Goal: Task Accomplishment & Management: Complete application form

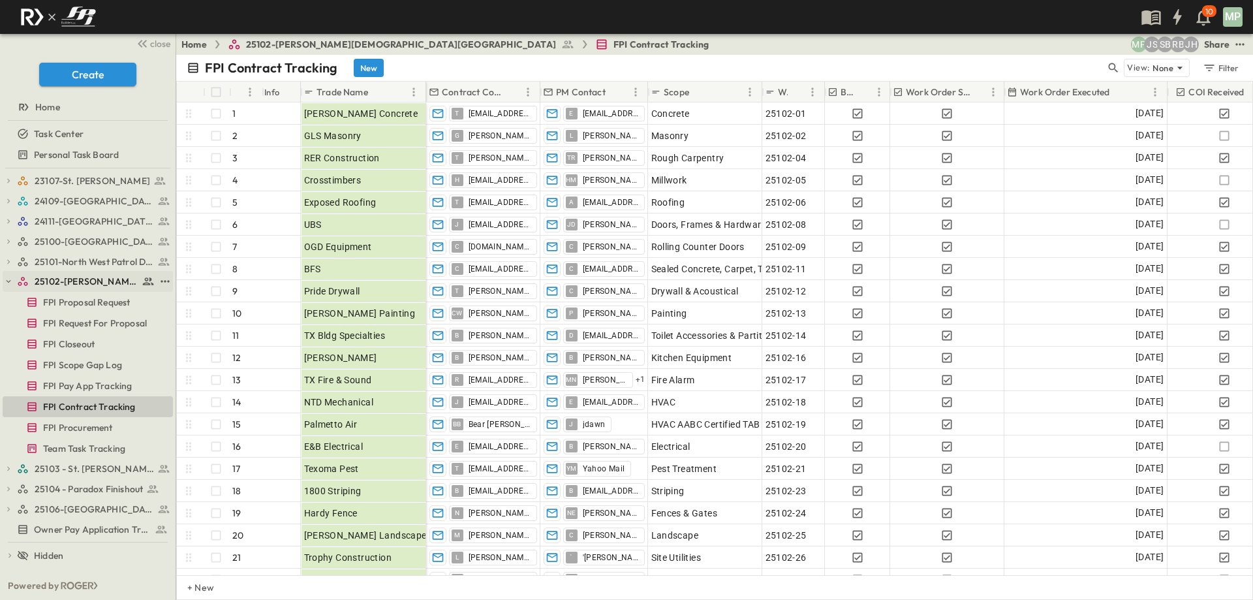
click at [4, 287] on button "button" at bounding box center [9, 281] width 12 height 12
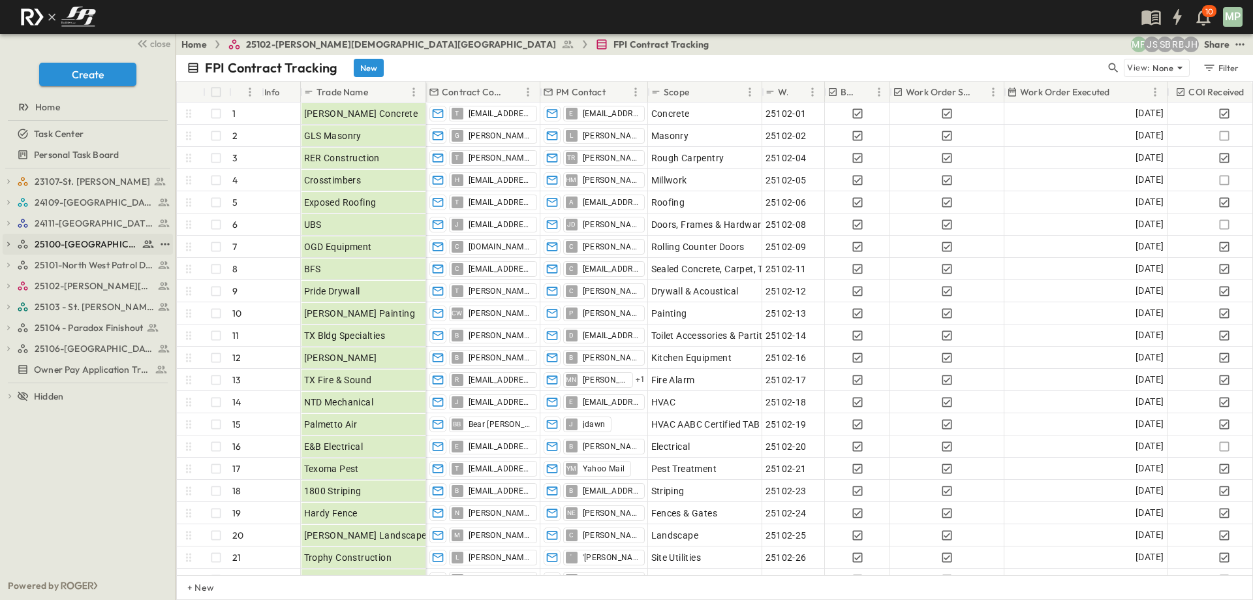
click at [8, 241] on icon "button" at bounding box center [8, 244] width 9 height 9
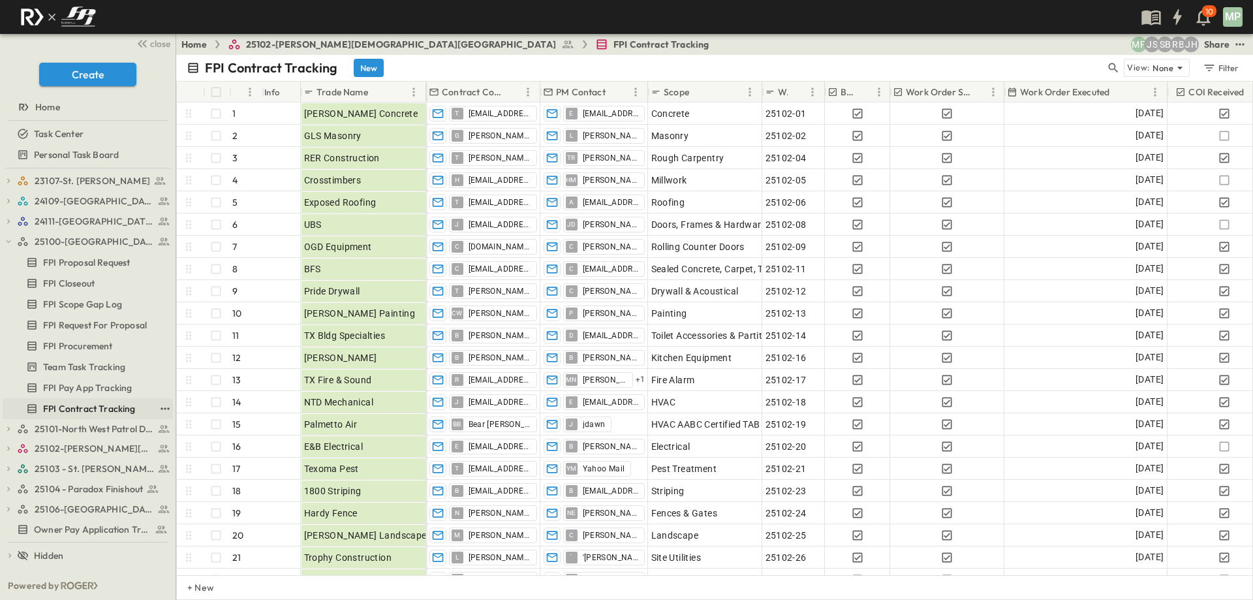
click at [95, 408] on span "FPI Contract Tracking" at bounding box center [89, 408] width 93 height 13
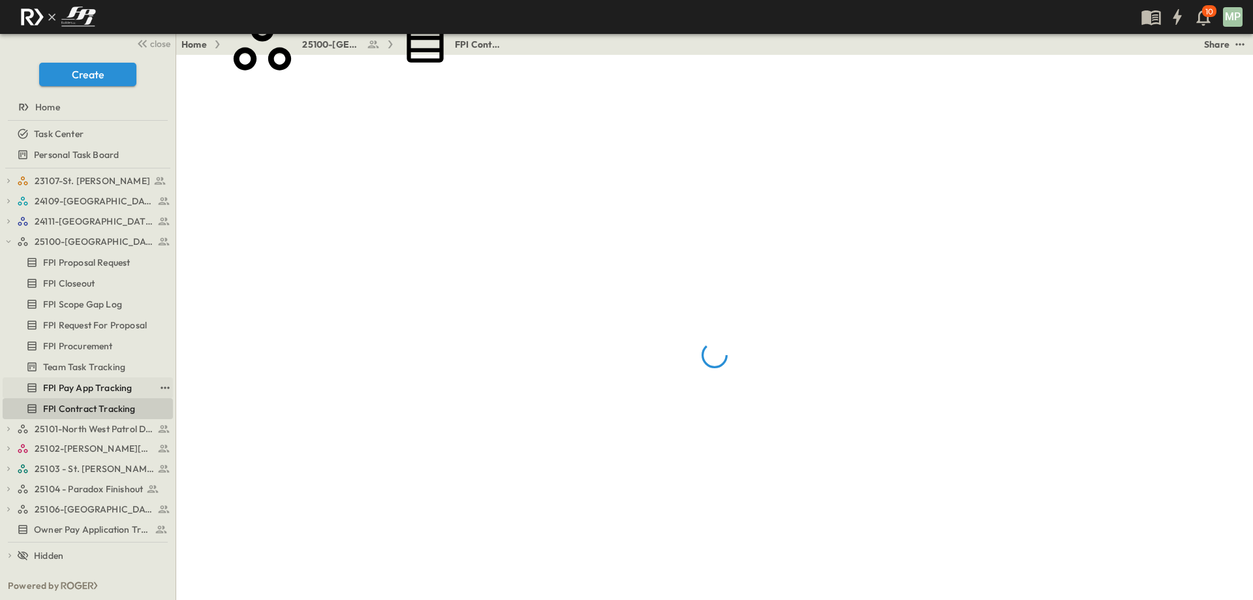
click at [102, 384] on span "FPI Pay App Tracking" at bounding box center [87, 387] width 89 height 13
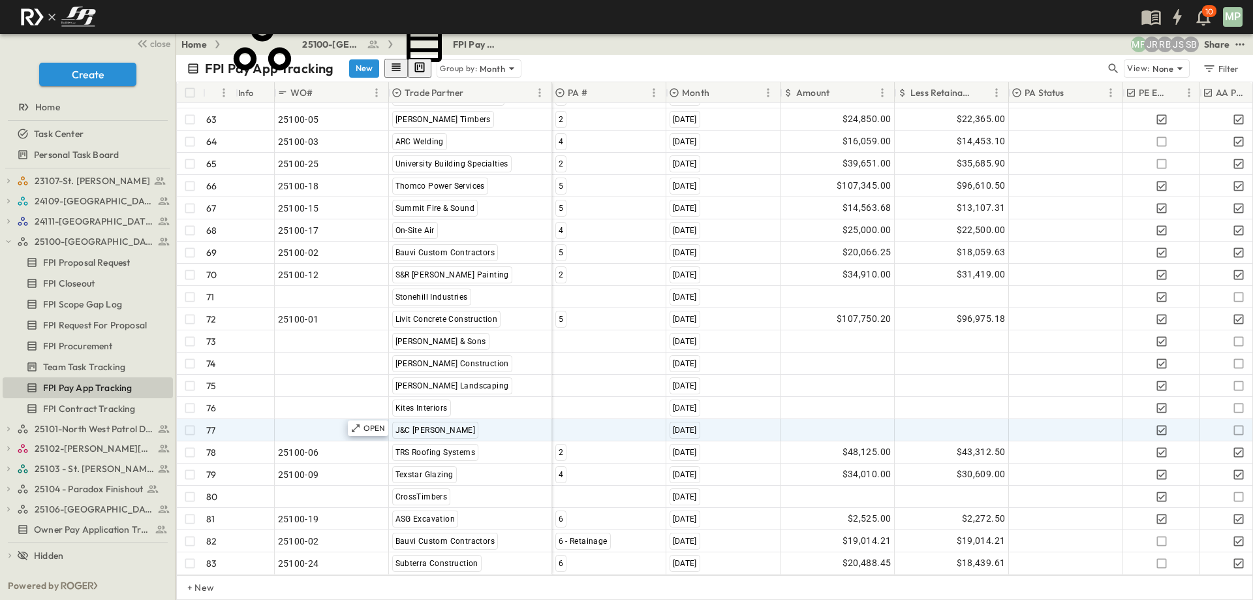
scroll to position [1536, 0]
click at [298, 424] on span ""24101-01"" at bounding box center [301, 430] width 47 height 13
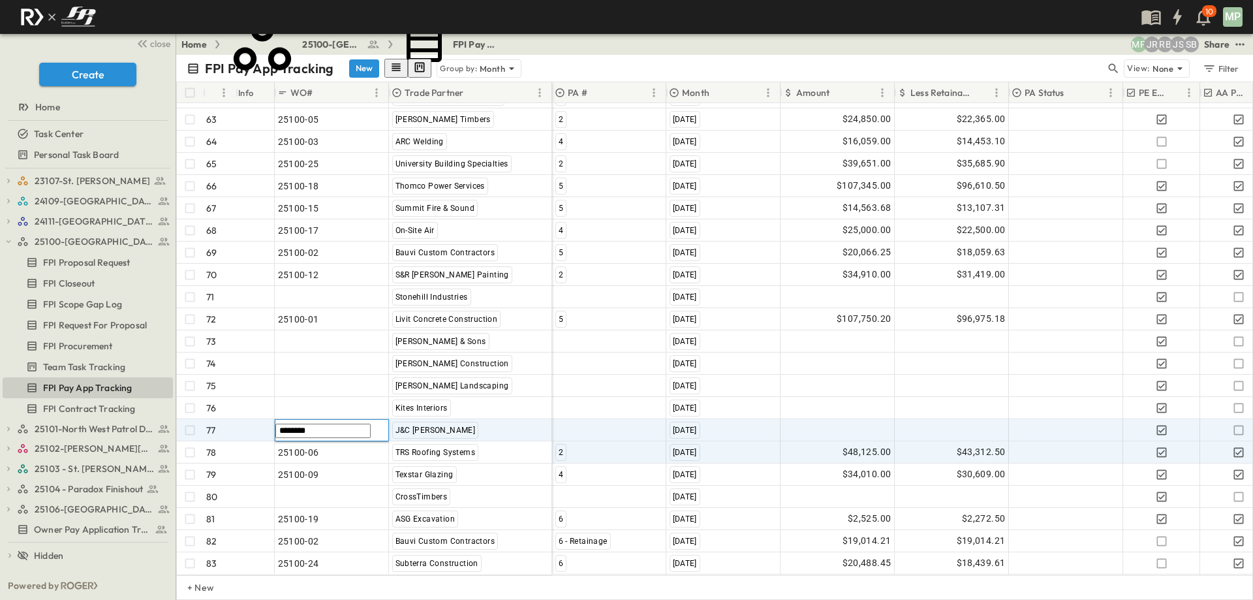
type input "********"
click at [570, 442] on div "2" at bounding box center [609, 452] width 113 height 21
click at [582, 422] on div at bounding box center [609, 430] width 113 height 21
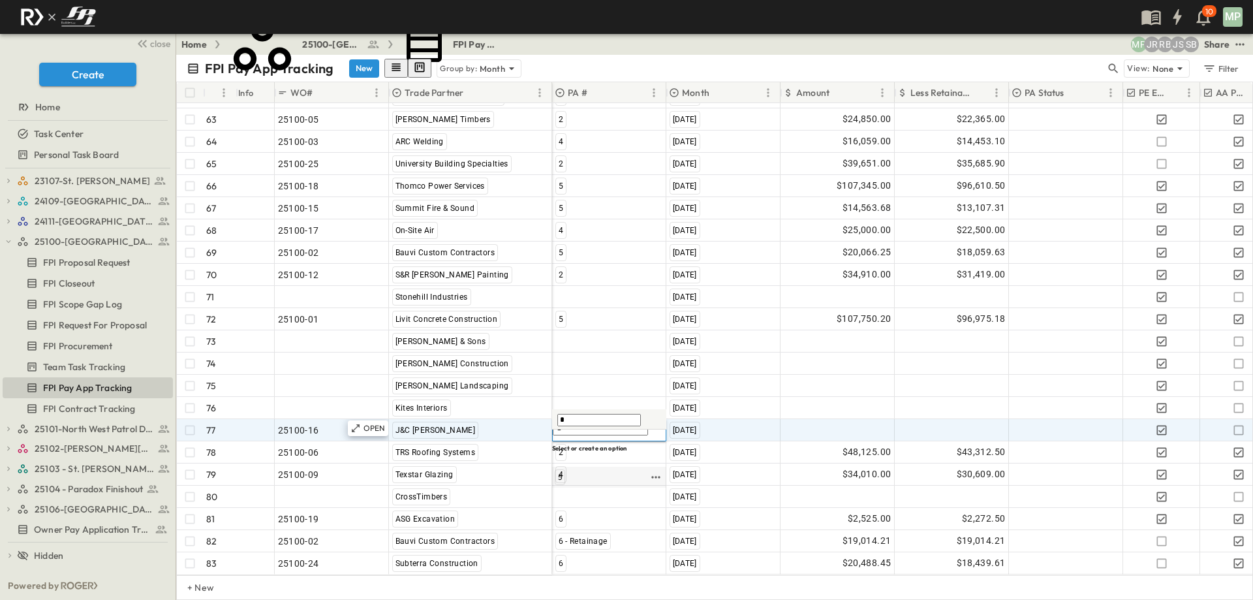
click at [563, 469] on div "5" at bounding box center [560, 477] width 10 height 16
click at [849, 421] on div at bounding box center [837, 430] width 113 height 21
type input "********"
click at [1237, 424] on icon "button" at bounding box center [1238, 430] width 13 height 13
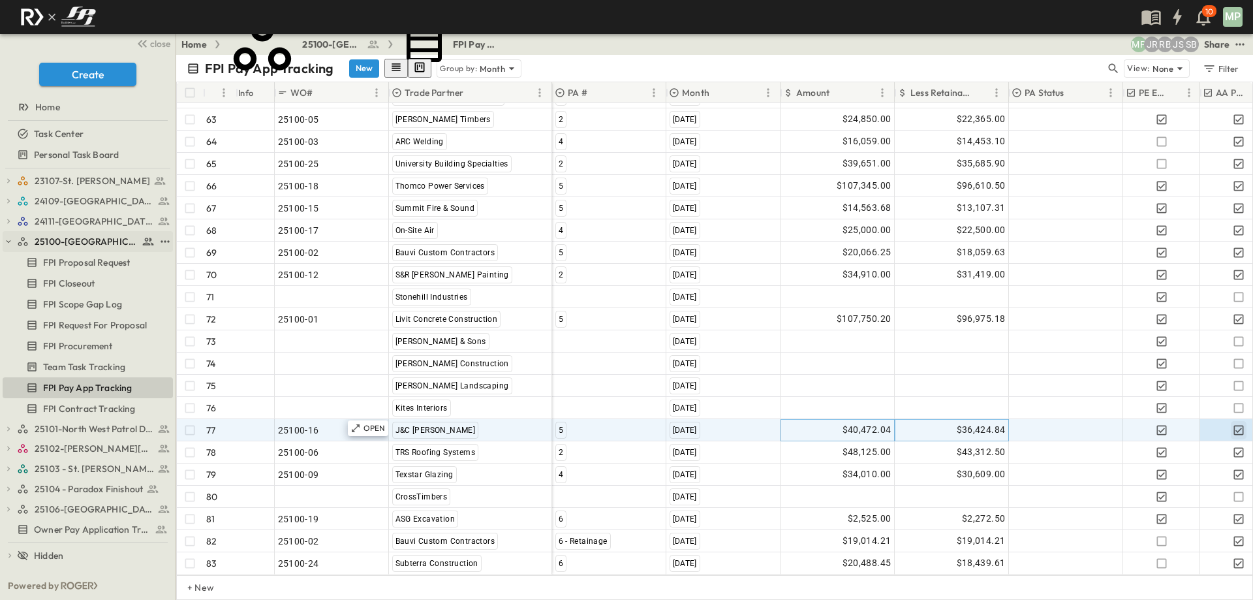
click at [12, 242] on icon "button" at bounding box center [8, 241] width 9 height 9
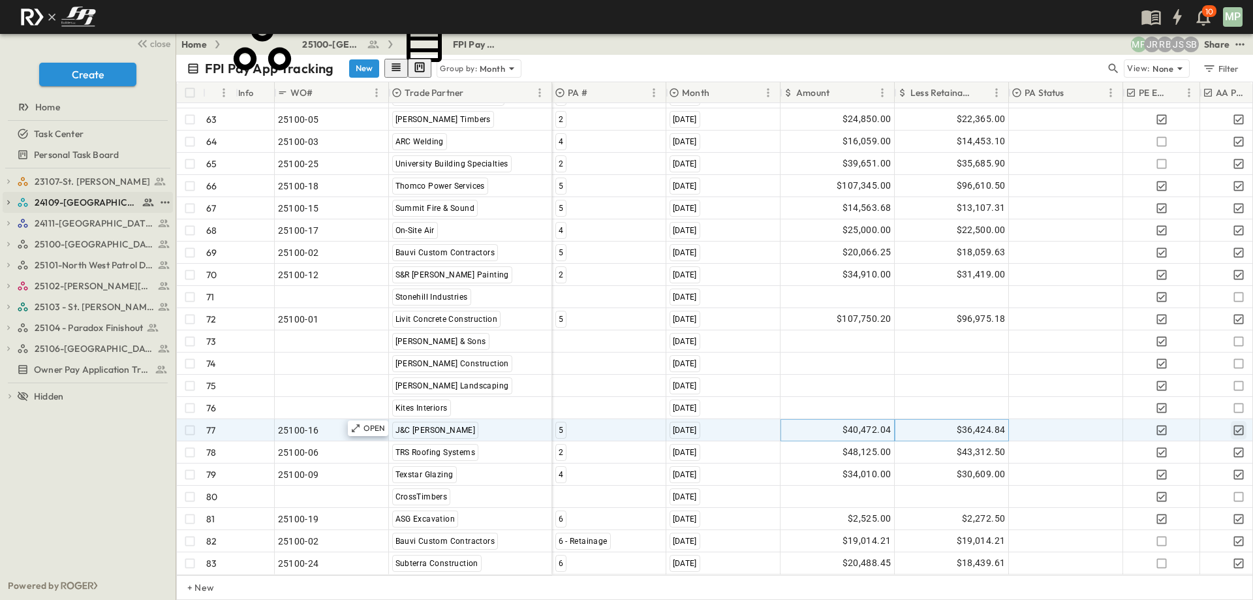
click at [14, 202] on div "24109-[GEOGRAPHIC_DATA][PERSON_NAME]" at bounding box center [88, 202] width 170 height 21
click at [7, 207] on button "button" at bounding box center [9, 202] width 12 height 12
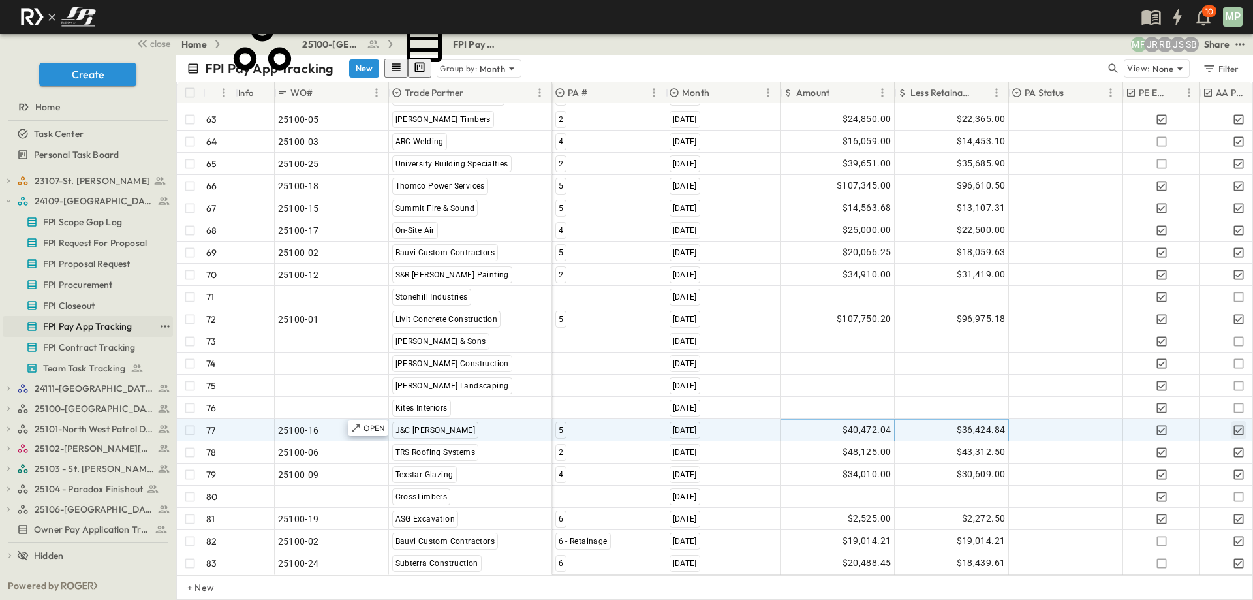
click at [82, 328] on span "FPI Pay App Tracking" at bounding box center [87, 326] width 89 height 13
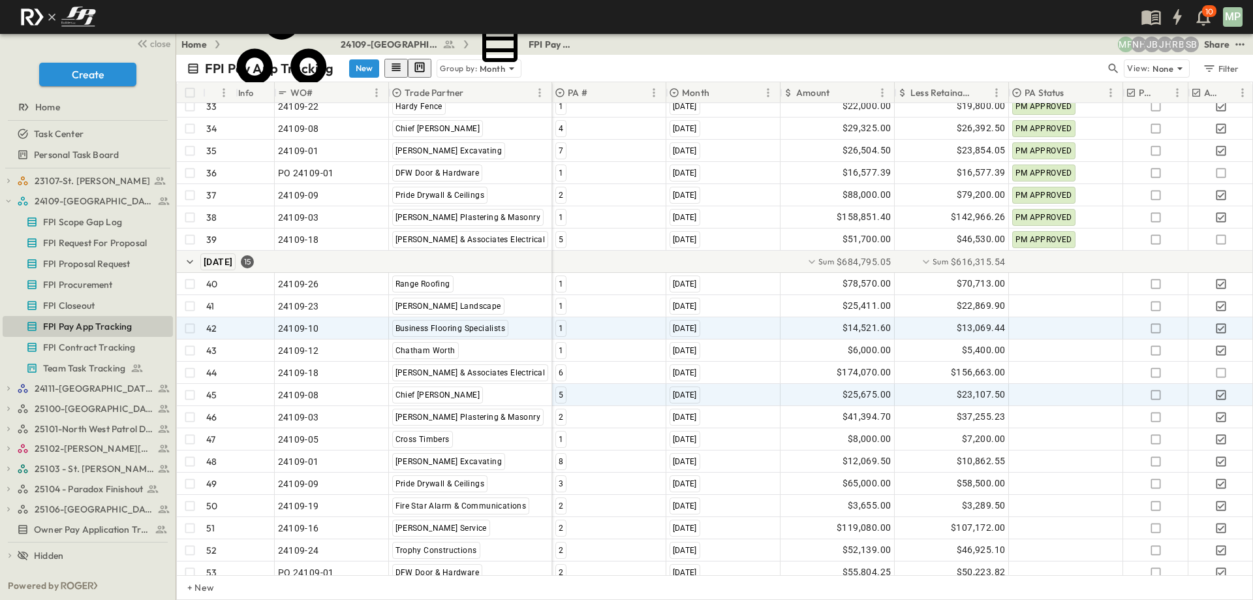
scroll to position [959, 0]
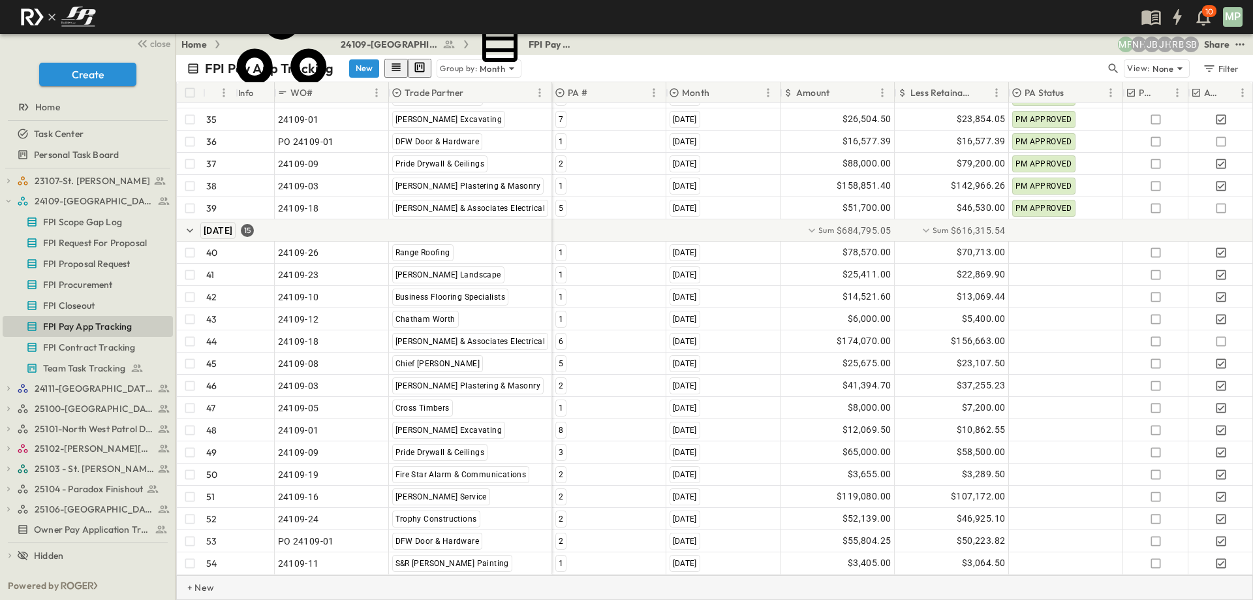
click at [195, 583] on p "+ New" at bounding box center [191, 587] width 8 height 13
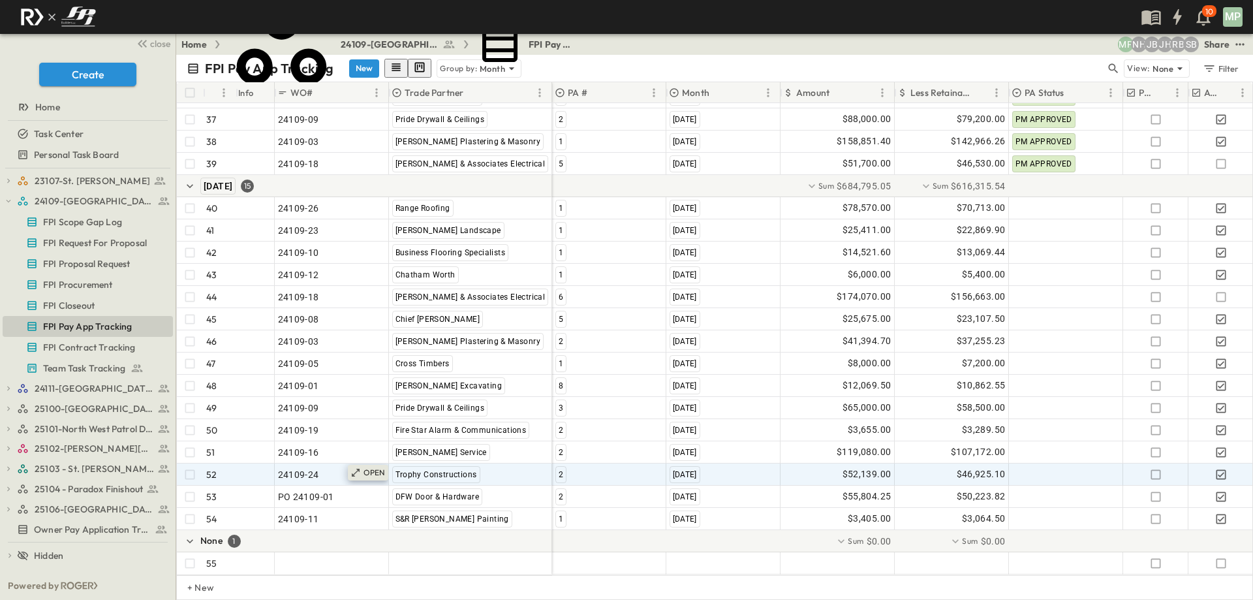
scroll to position [1004, 0]
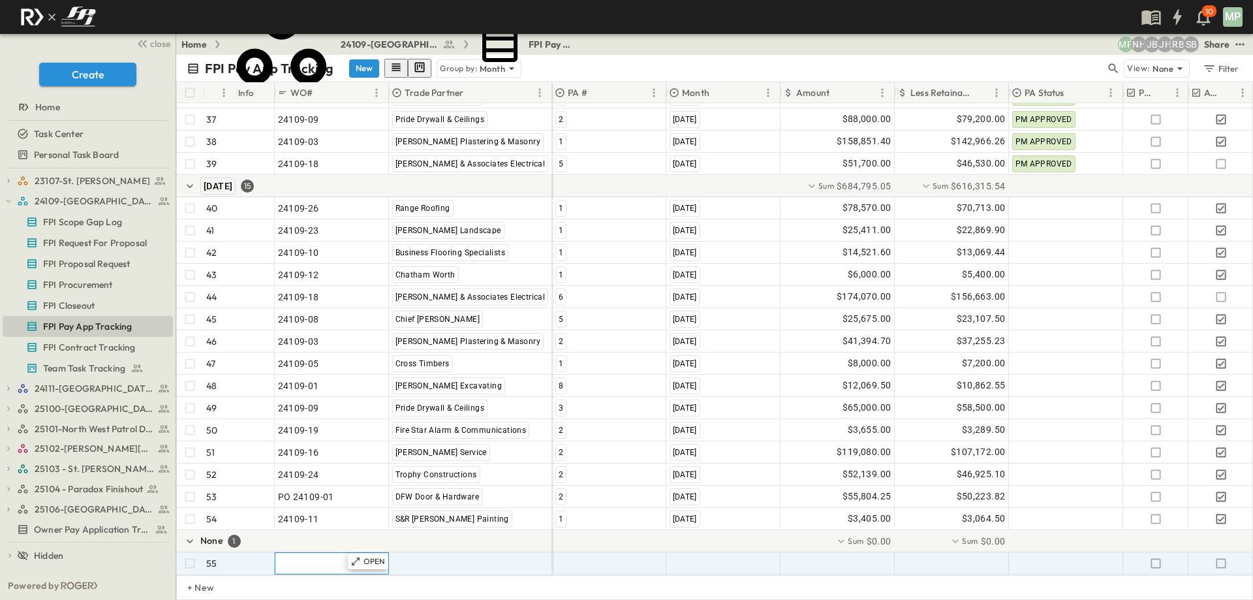
click at [305, 557] on span ""24101-01"" at bounding box center [301, 563] width 47 height 13
type input "********"
type input "*"
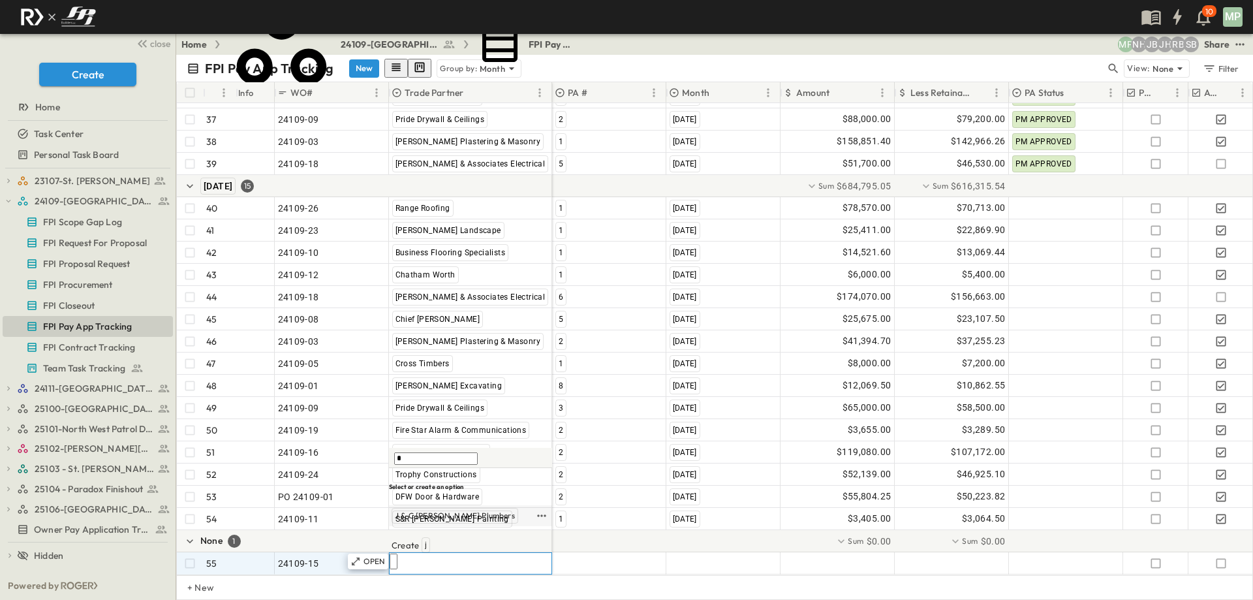
click at [451, 523] on div "J & C [PERSON_NAME] Plumbers" at bounding box center [455, 516] width 127 height 16
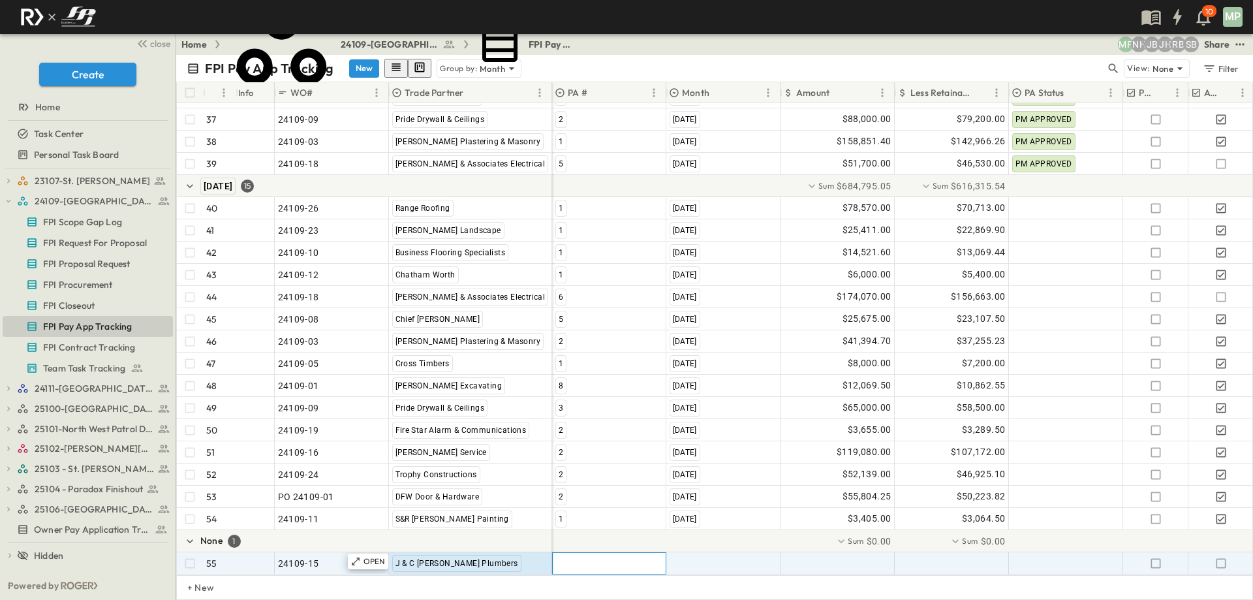
click at [589, 556] on div at bounding box center [609, 563] width 113 height 21
click at [557, 559] on div "4" at bounding box center [560, 554] width 11 height 16
click at [689, 557] on span ""[DATE]"" at bounding box center [687, 563] width 34 height 13
type input "*"
click at [698, 521] on span "[DATE]" at bounding box center [685, 515] width 26 height 10
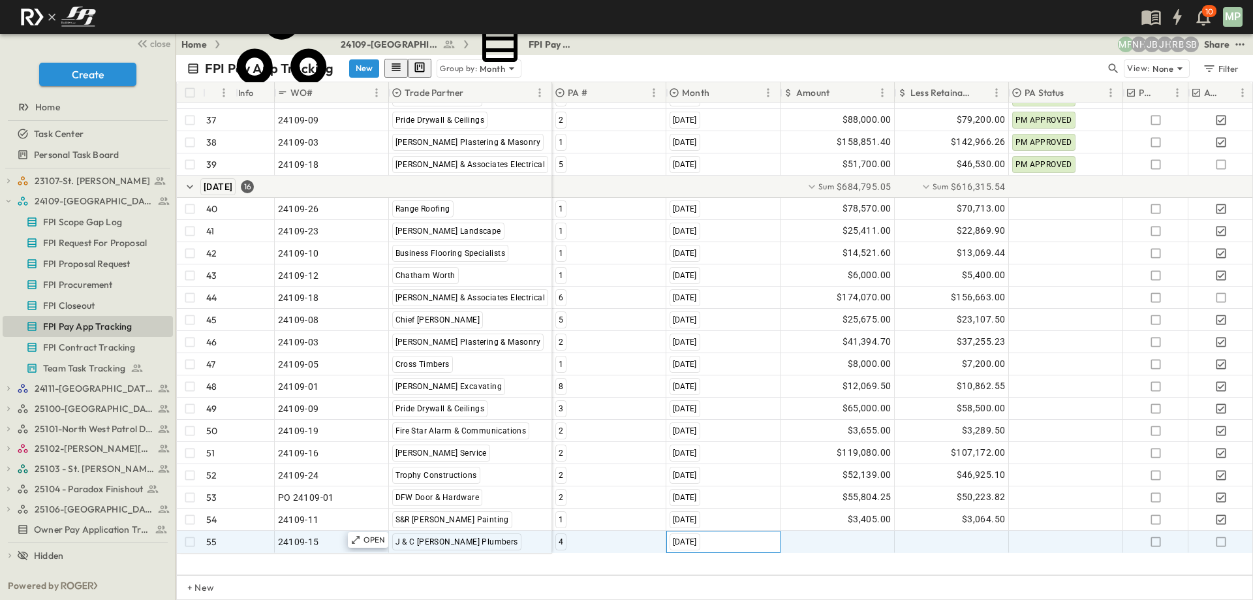
scroll to position [982, 0]
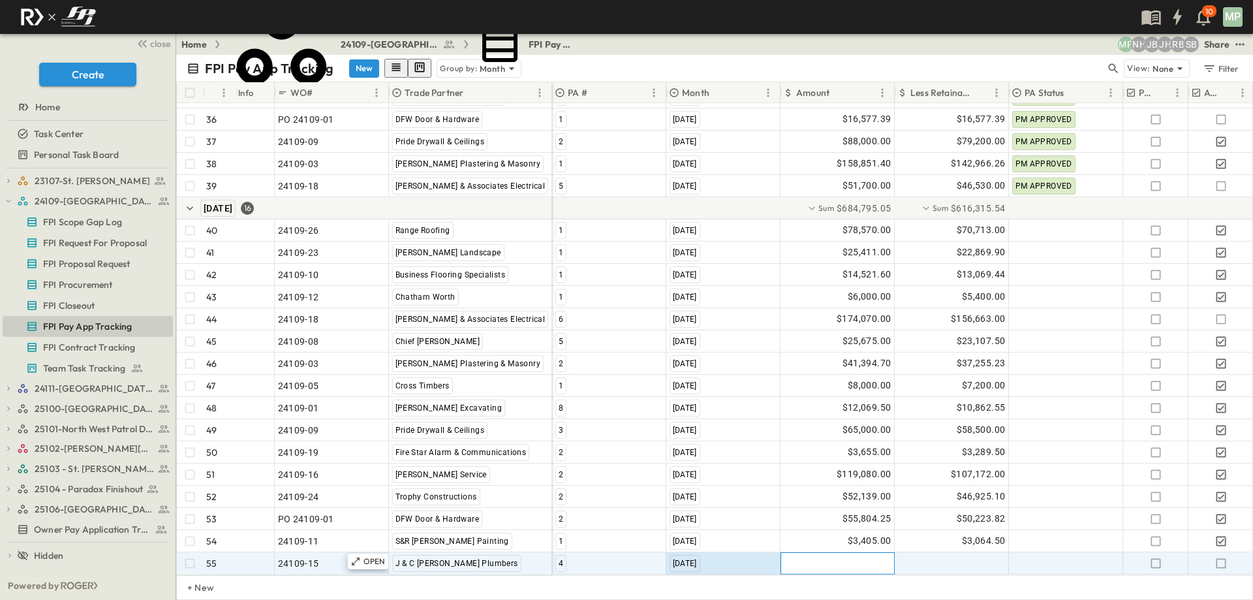
click at [820, 555] on div at bounding box center [837, 563] width 113 height 21
type input "*******"
click at [1222, 557] on icon "button" at bounding box center [1221, 563] width 13 height 13
click at [16, 200] on div "24109-[GEOGRAPHIC_DATA][PERSON_NAME]" at bounding box center [88, 201] width 170 height 21
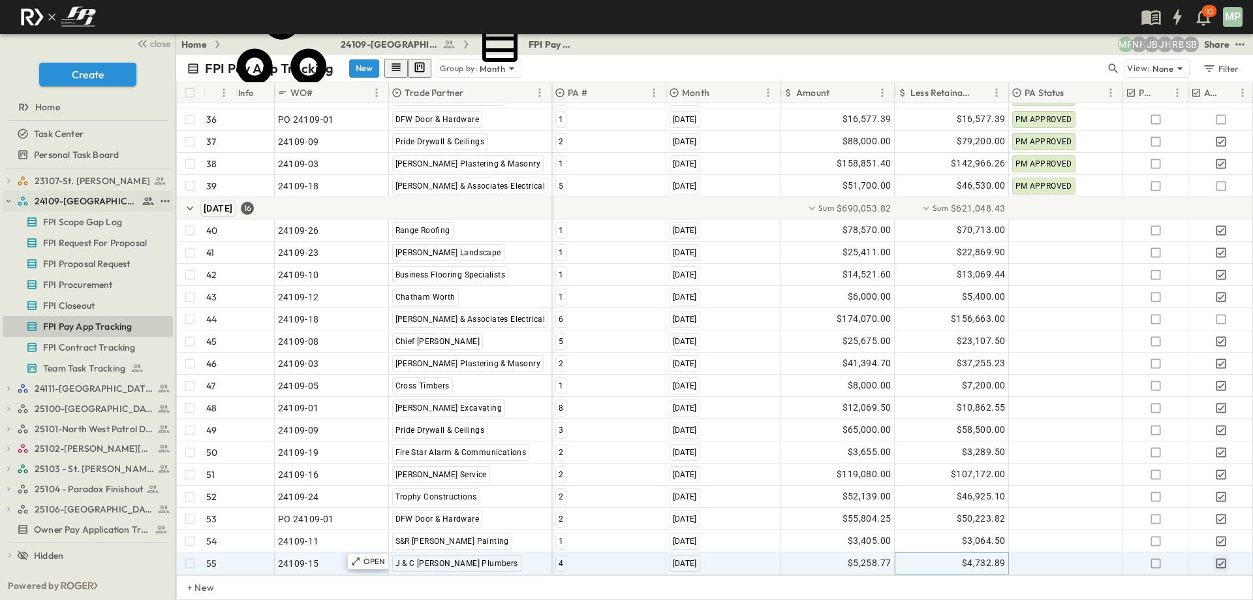
click at [12, 201] on icon "button" at bounding box center [8, 200] width 9 height 9
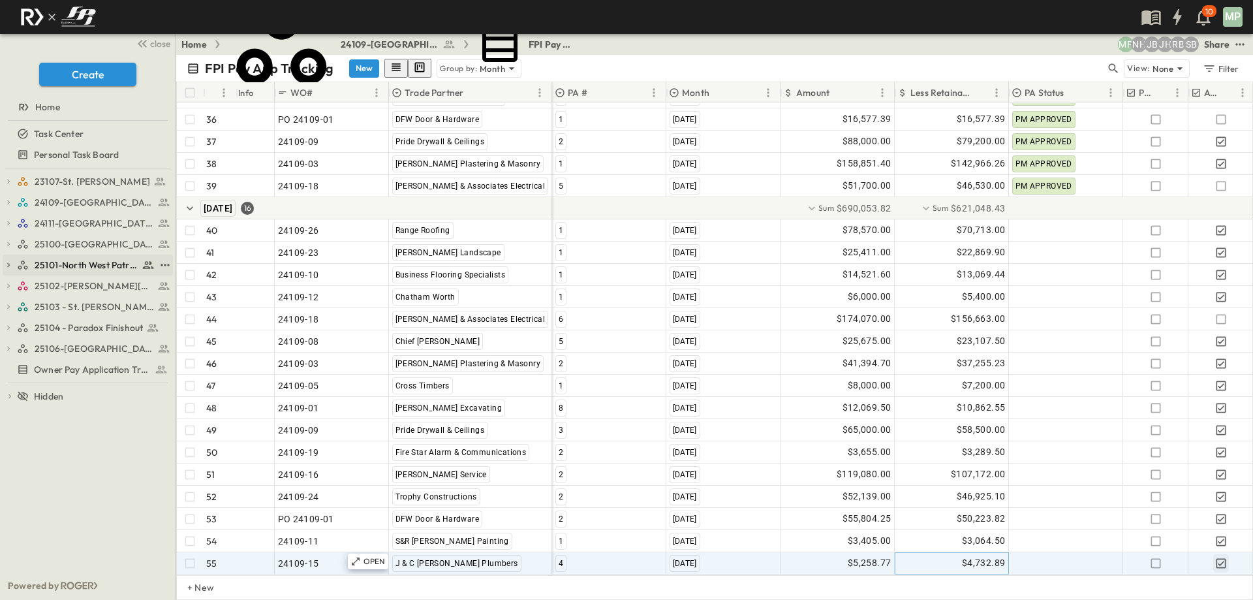
click at [8, 266] on icon "button" at bounding box center [8, 265] width 3 height 5
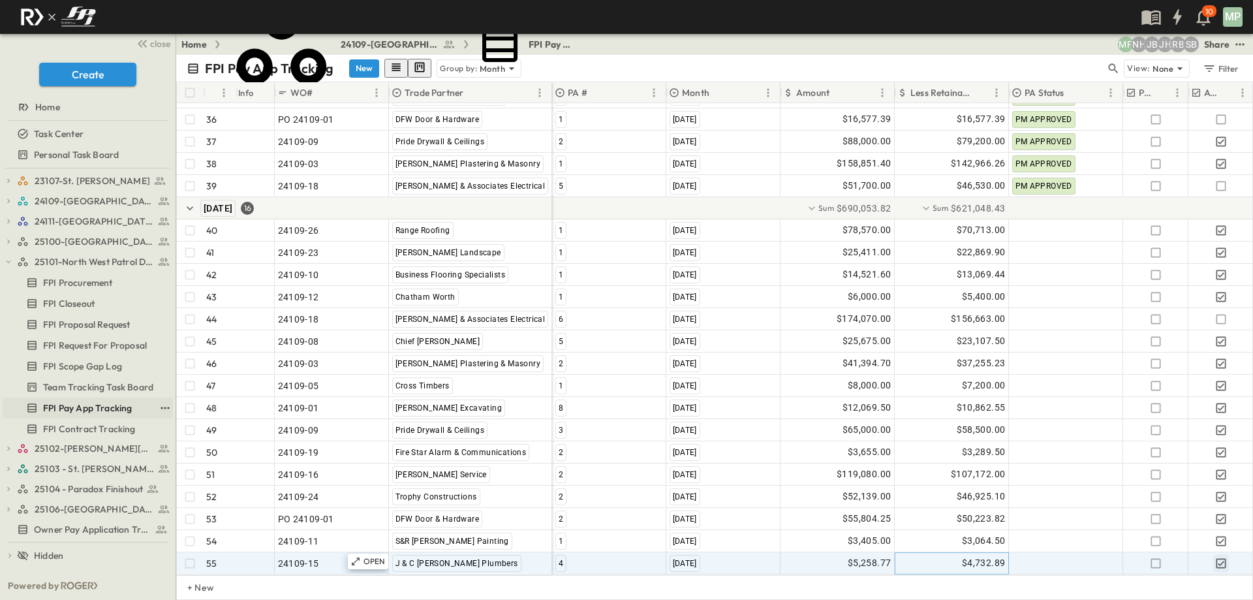
click at [100, 408] on span "FPI Pay App Tracking" at bounding box center [87, 407] width 89 height 13
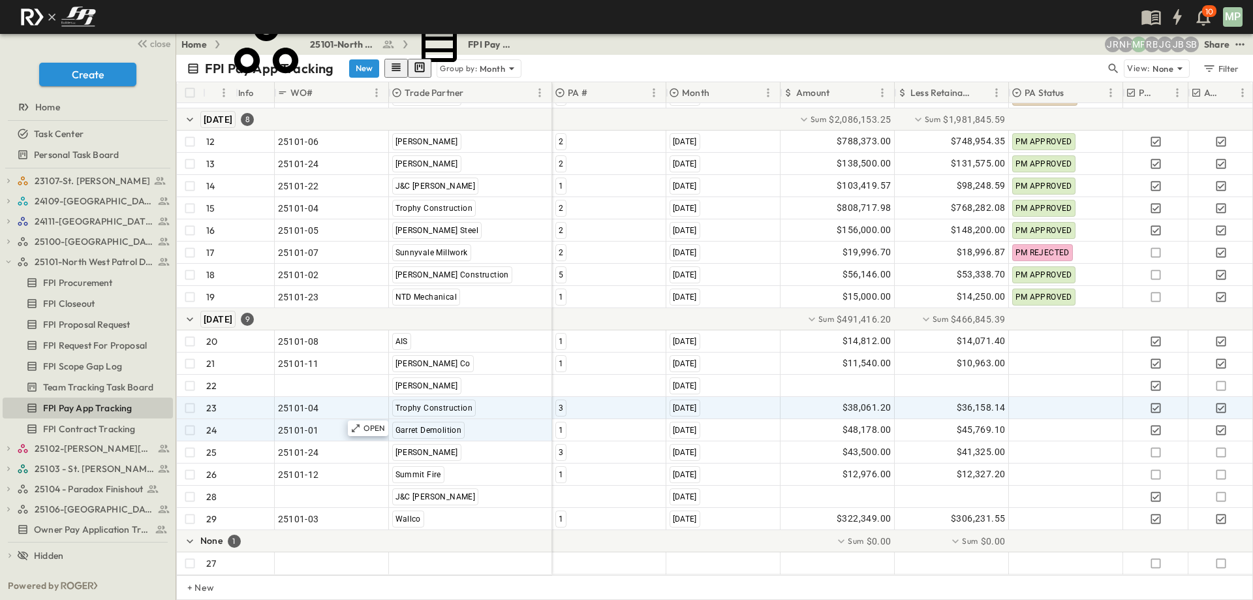
scroll to position [338, 0]
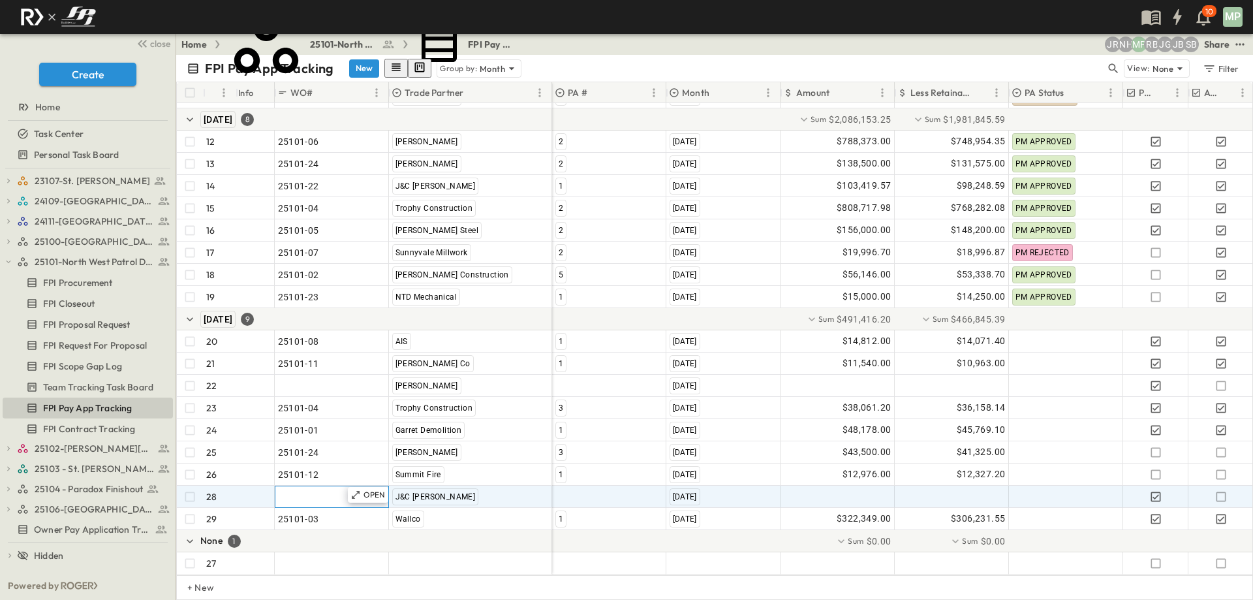
click at [304, 490] on span ""24101-01"" at bounding box center [301, 496] width 47 height 13
type input "********"
click at [621, 487] on div at bounding box center [609, 496] width 113 height 21
click at [563, 536] on div "2" at bounding box center [560, 544] width 10 height 16
click at [864, 488] on div at bounding box center [837, 496] width 113 height 21
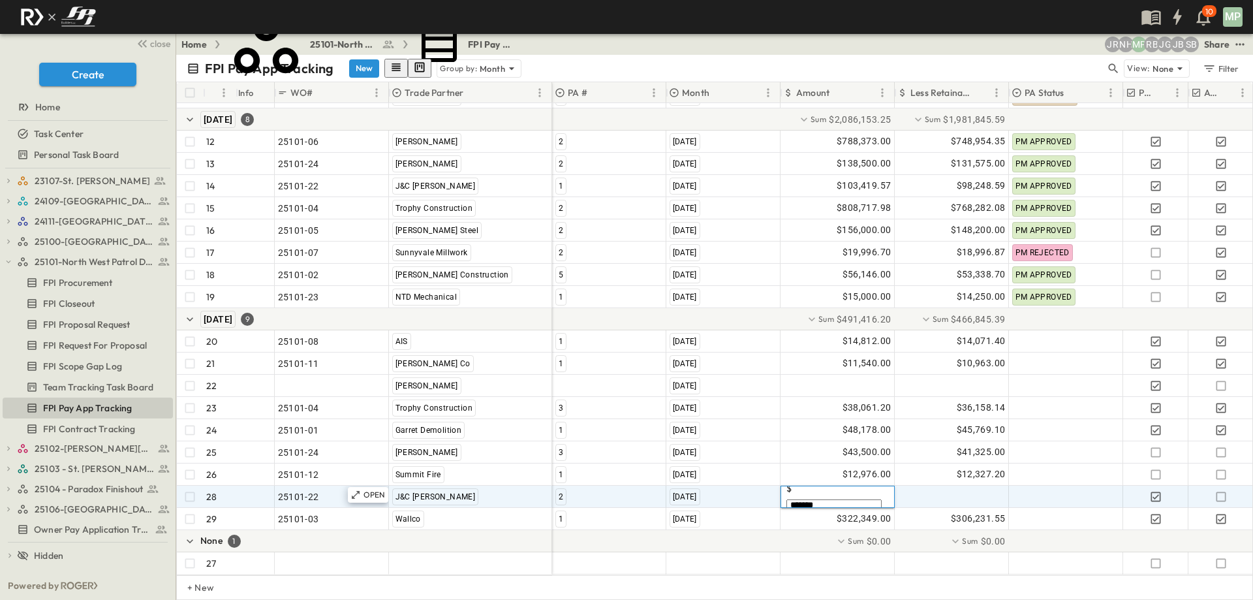
type input "********"
drag, startPoint x: 1217, startPoint y: 486, endPoint x: 1247, endPoint y: 481, distance: 30.4
click at [1218, 490] on icon "button" at bounding box center [1221, 496] width 13 height 13
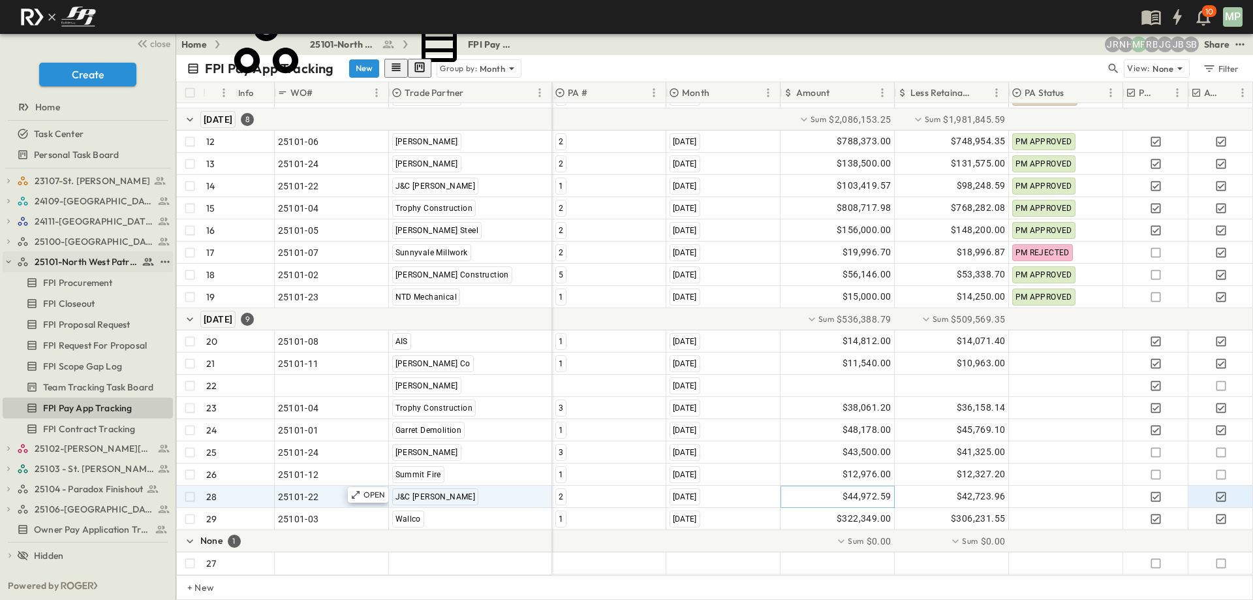
click at [7, 260] on icon "button" at bounding box center [8, 261] width 9 height 9
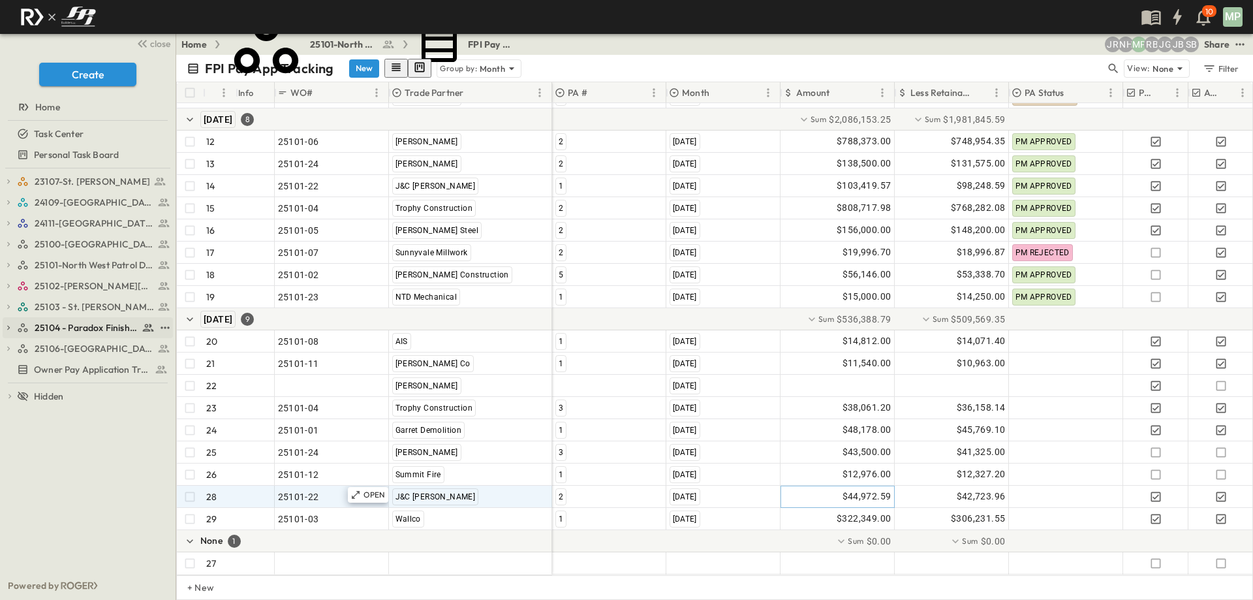
click at [7, 328] on icon "button" at bounding box center [8, 327] width 9 height 9
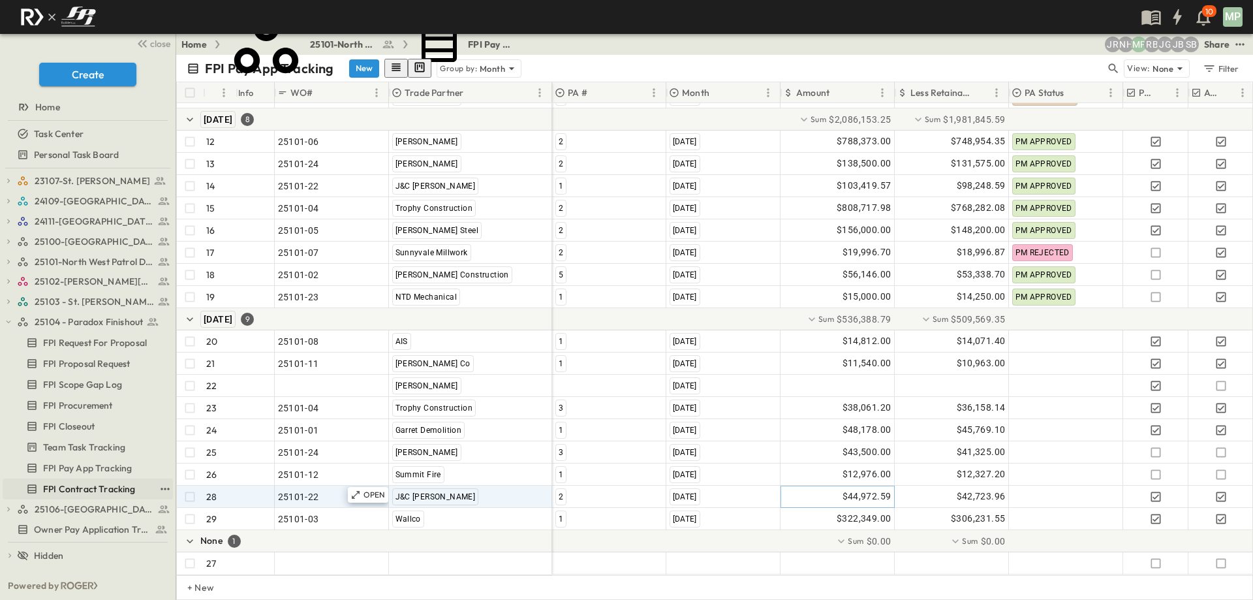
click at [86, 490] on span "FPI Contract Tracking" at bounding box center [89, 488] width 93 height 13
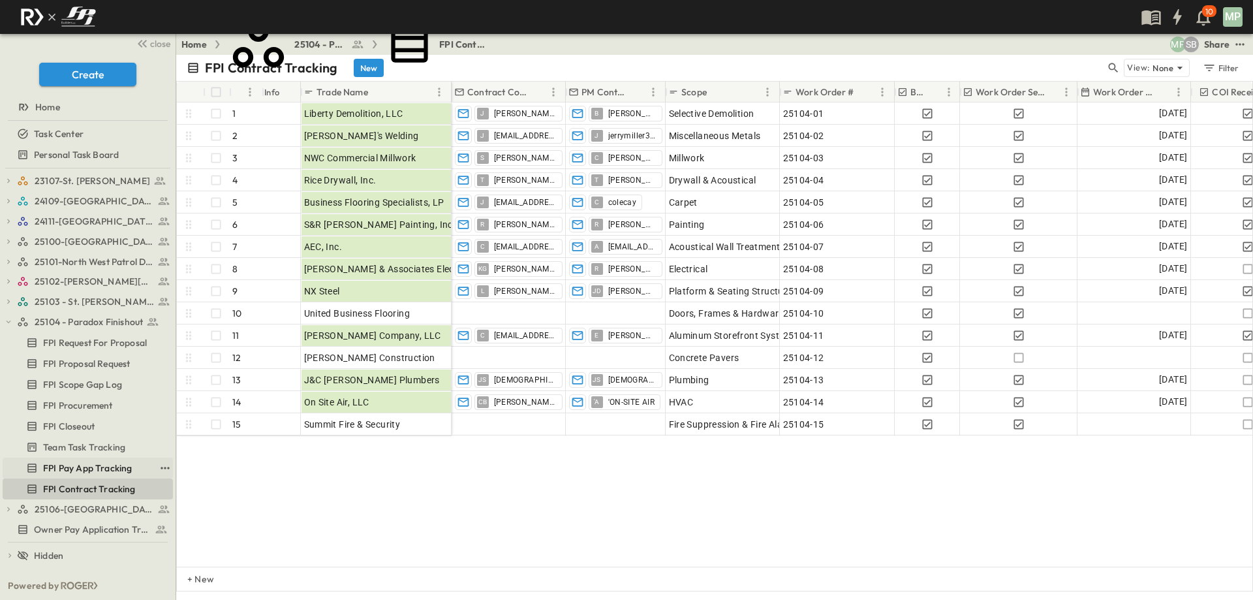
click at [69, 470] on span "FPI Pay App Tracking" at bounding box center [87, 467] width 89 height 13
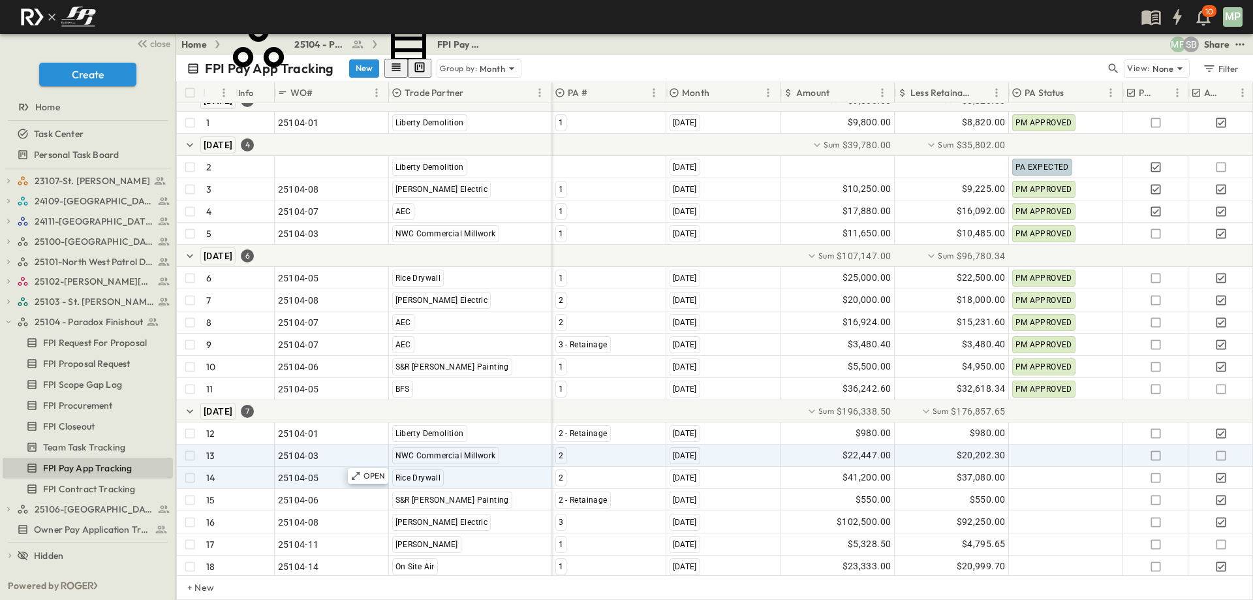
scroll to position [27, 0]
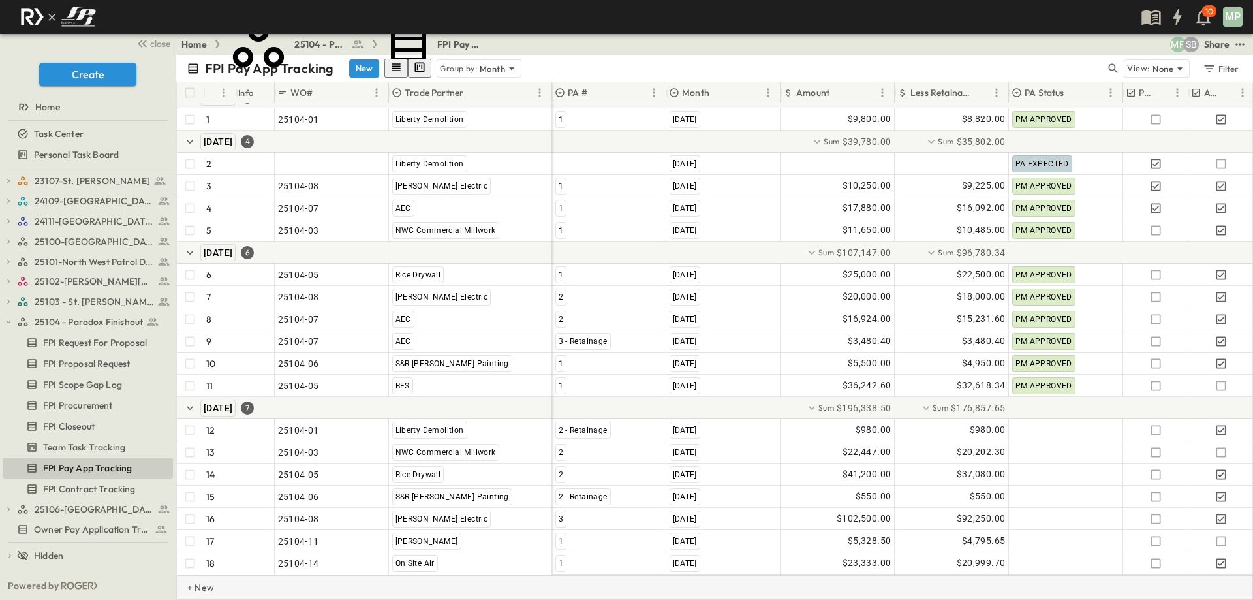
click at [189, 586] on p "+ New" at bounding box center [191, 587] width 8 height 13
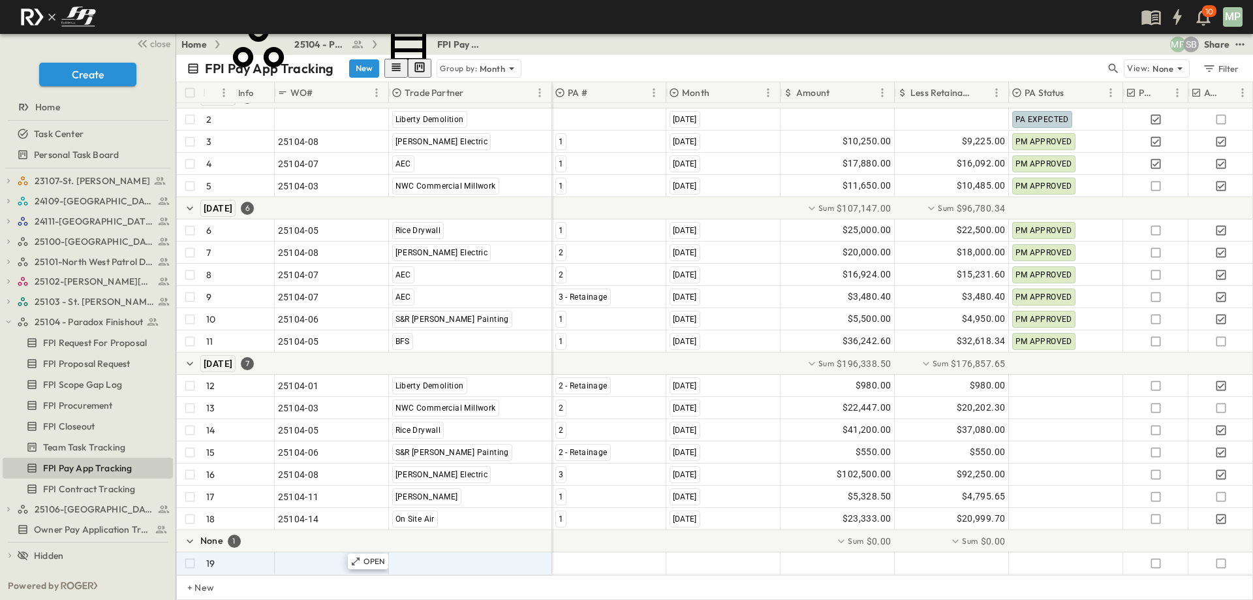
scroll to position [72, 0]
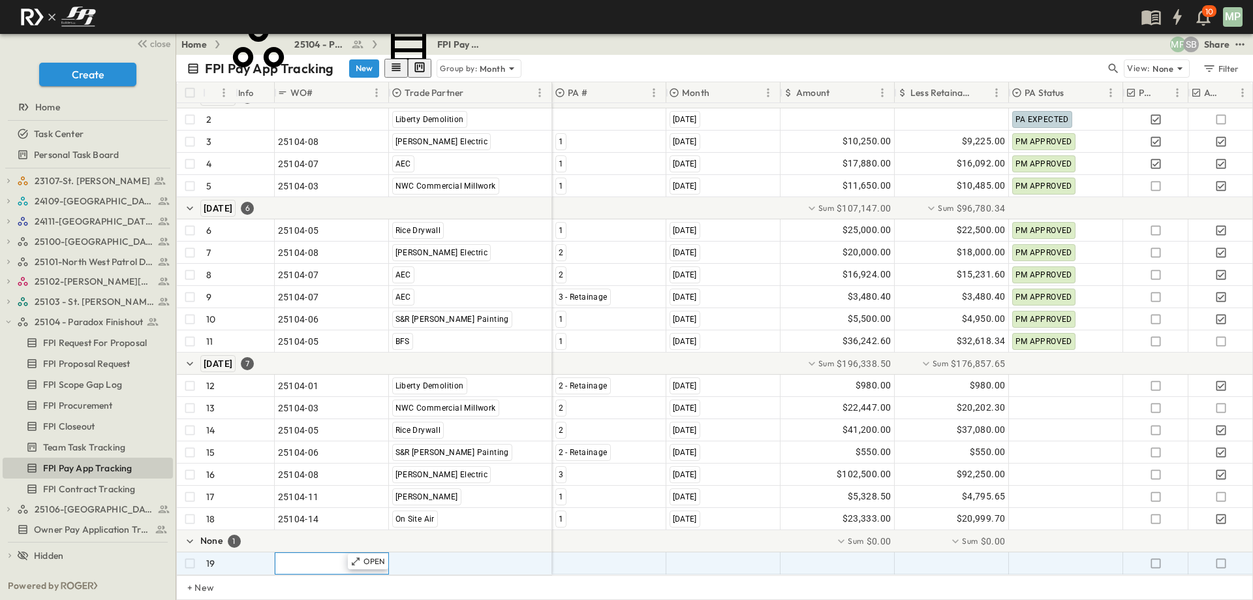
click at [300, 557] on span ""24101-01"" at bounding box center [301, 563] width 47 height 13
type input "********"
click at [408, 557] on span ""[PERSON_NAME] Excavating"" at bounding box center [456, 563] width 129 height 13
type input "*"
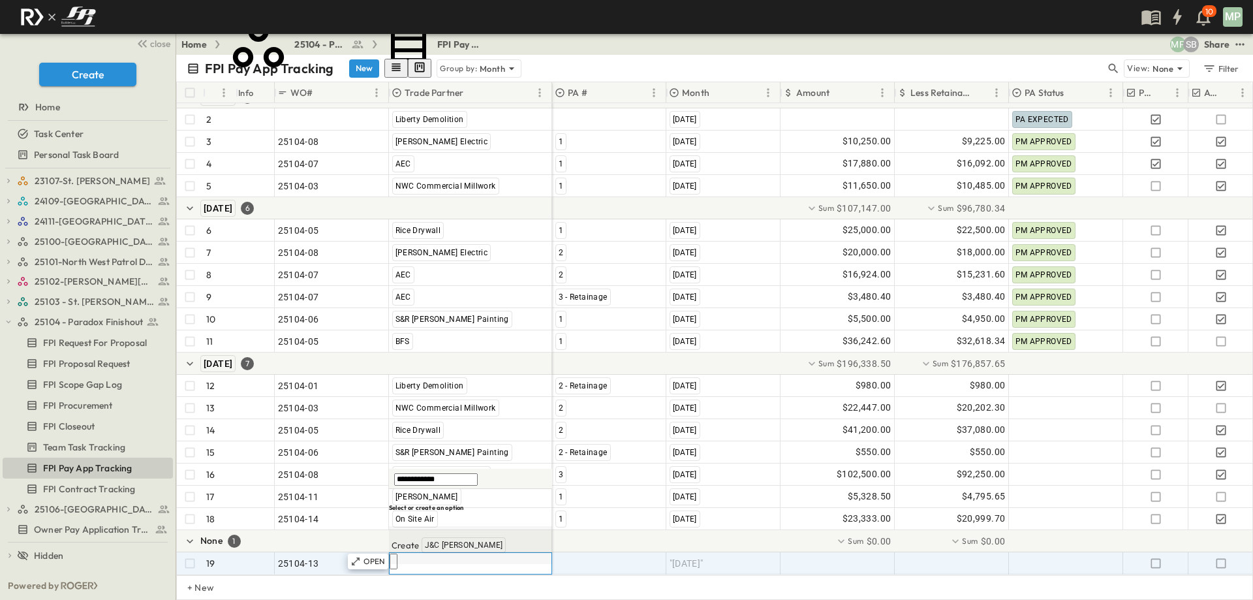
type input "**********"
click at [426, 550] on span "J&C [PERSON_NAME]" at bounding box center [464, 545] width 78 height 10
click at [587, 553] on div at bounding box center [609, 563] width 113 height 21
type input "*"
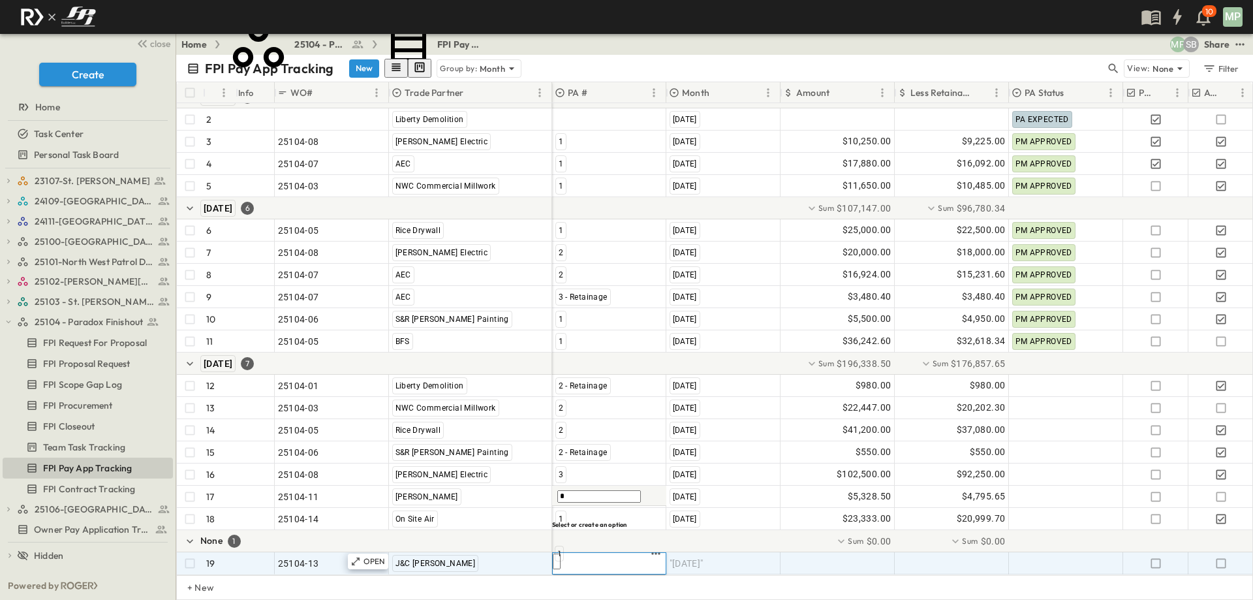
click at [559, 557] on span "1" at bounding box center [559, 553] width 3 height 10
click at [683, 557] on span ""[DATE]"" at bounding box center [687, 563] width 34 height 13
click at [696, 521] on span "[DATE]" at bounding box center [685, 515] width 26 height 10
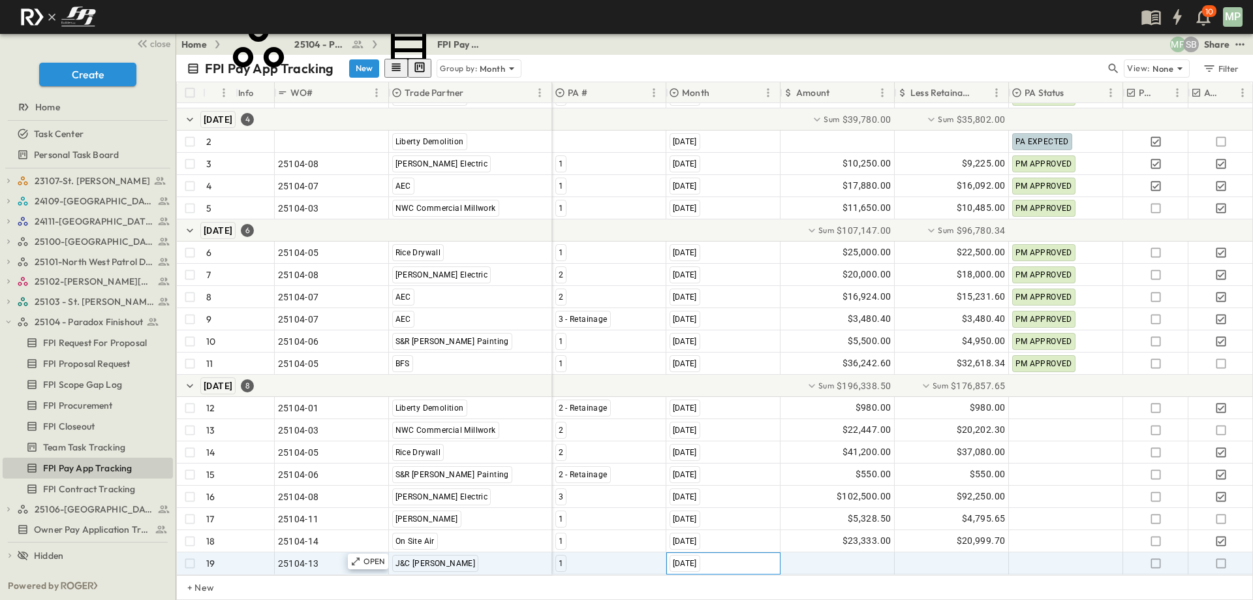
scroll to position [50, 0]
click at [833, 553] on div at bounding box center [837, 563] width 113 height 21
type input "*"
type input "********"
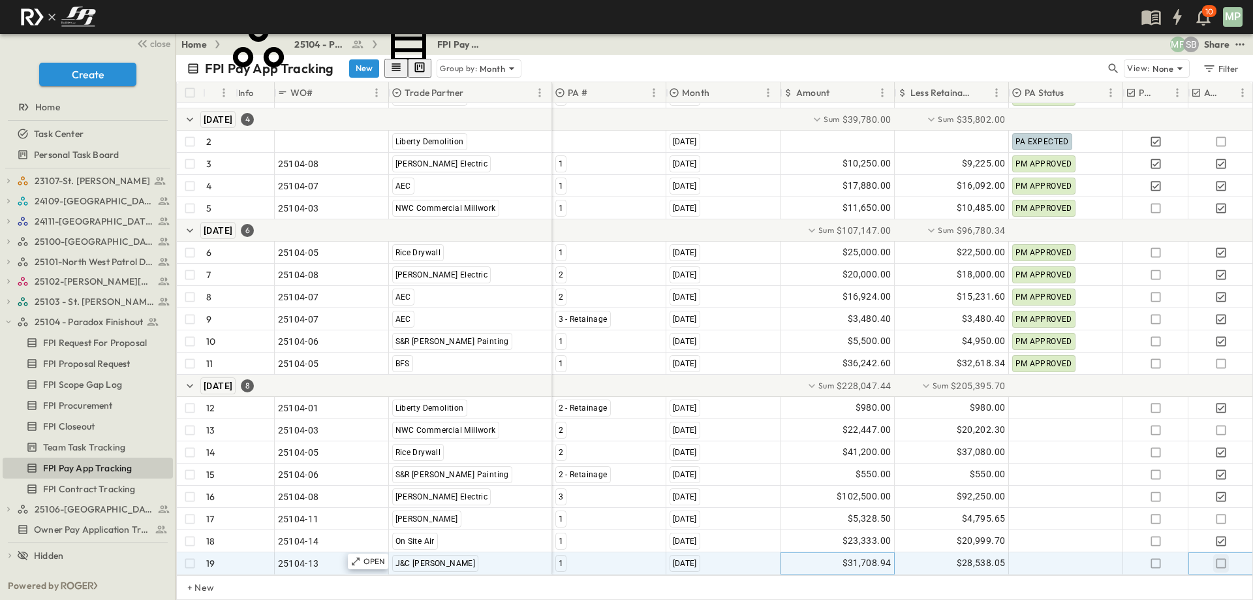
click at [1222, 557] on icon "button" at bounding box center [1221, 563] width 13 height 13
click at [9, 324] on icon "button" at bounding box center [8, 321] width 9 height 9
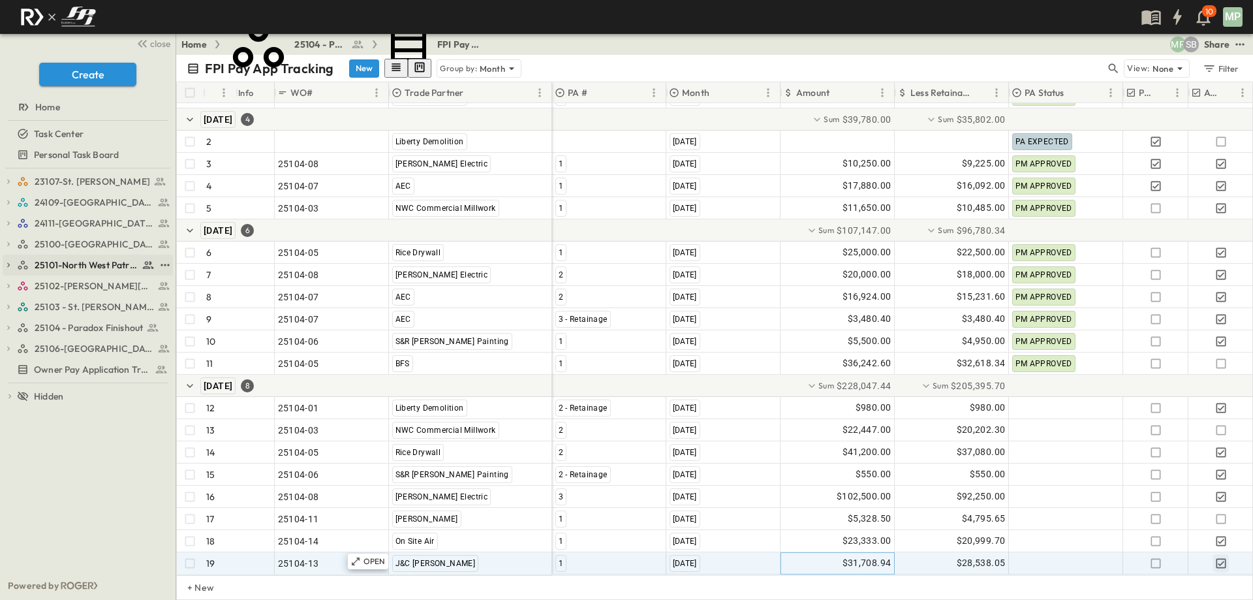
click at [8, 264] on icon "button" at bounding box center [8, 265] width 3 height 5
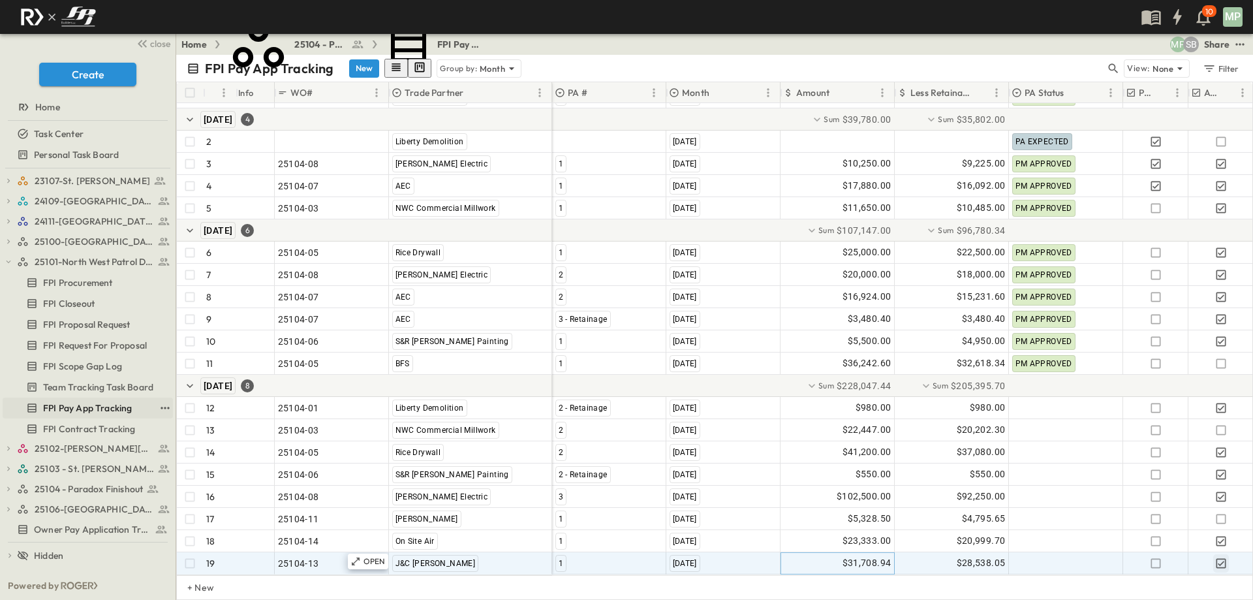
click at [101, 402] on span "FPI Pay App Tracking" at bounding box center [87, 407] width 89 height 13
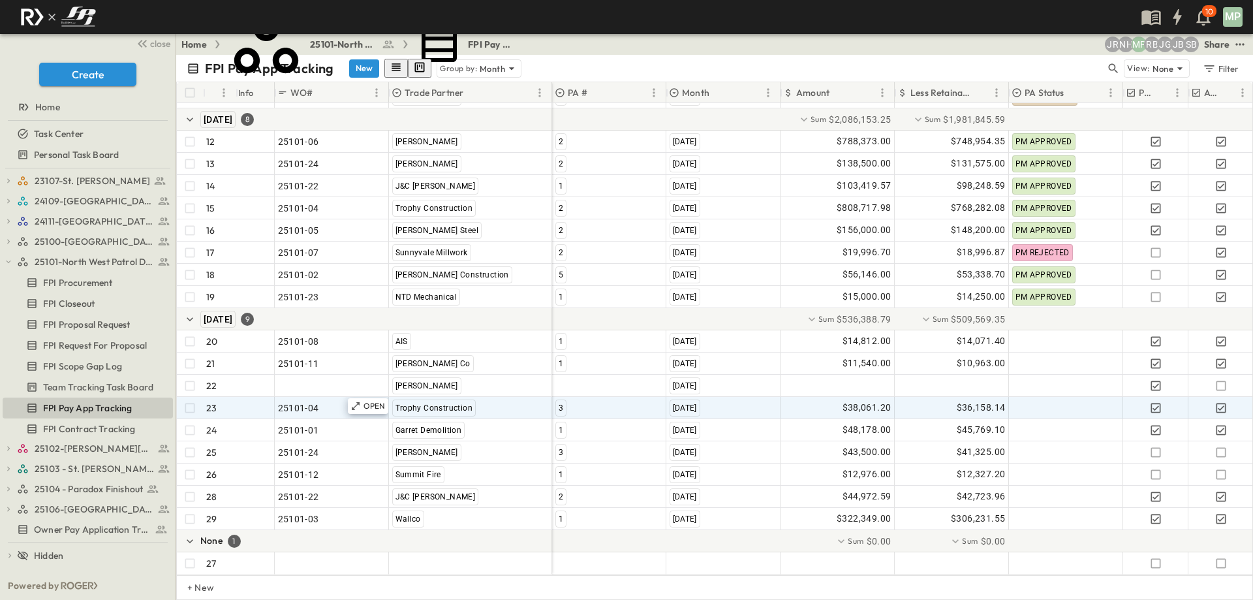
scroll to position [338, 0]
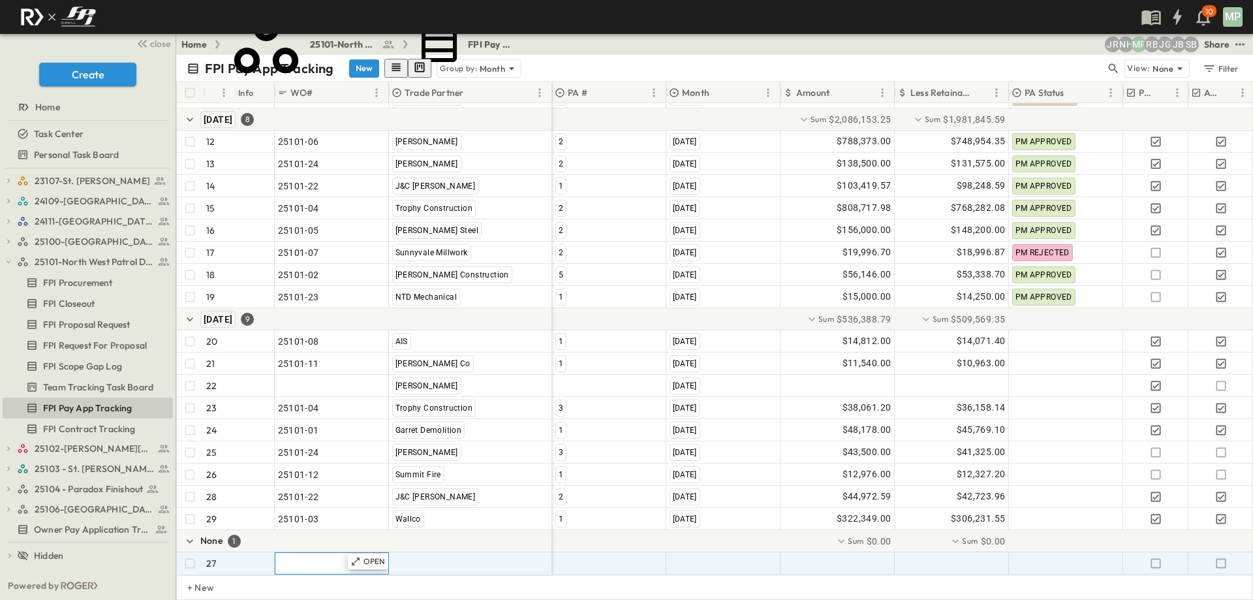
click at [287, 557] on span ""24101-01"" at bounding box center [301, 563] width 47 height 13
type input "********"
type input "*"
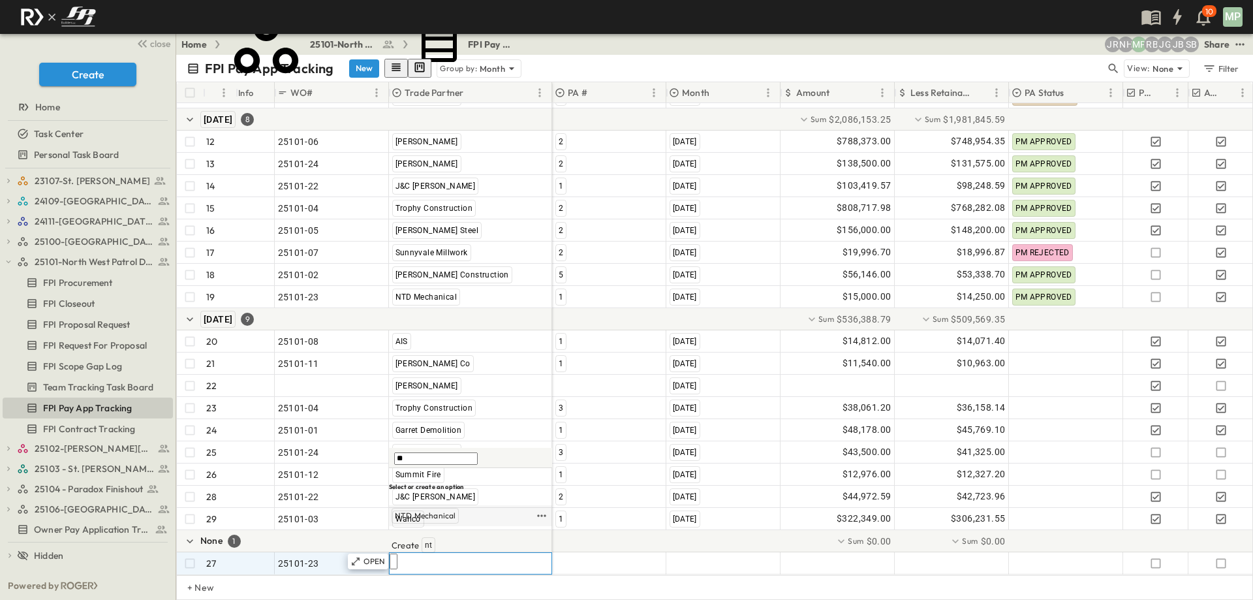
type input "**"
click at [432, 521] on span "NTD Mechanical" at bounding box center [425, 515] width 61 height 10
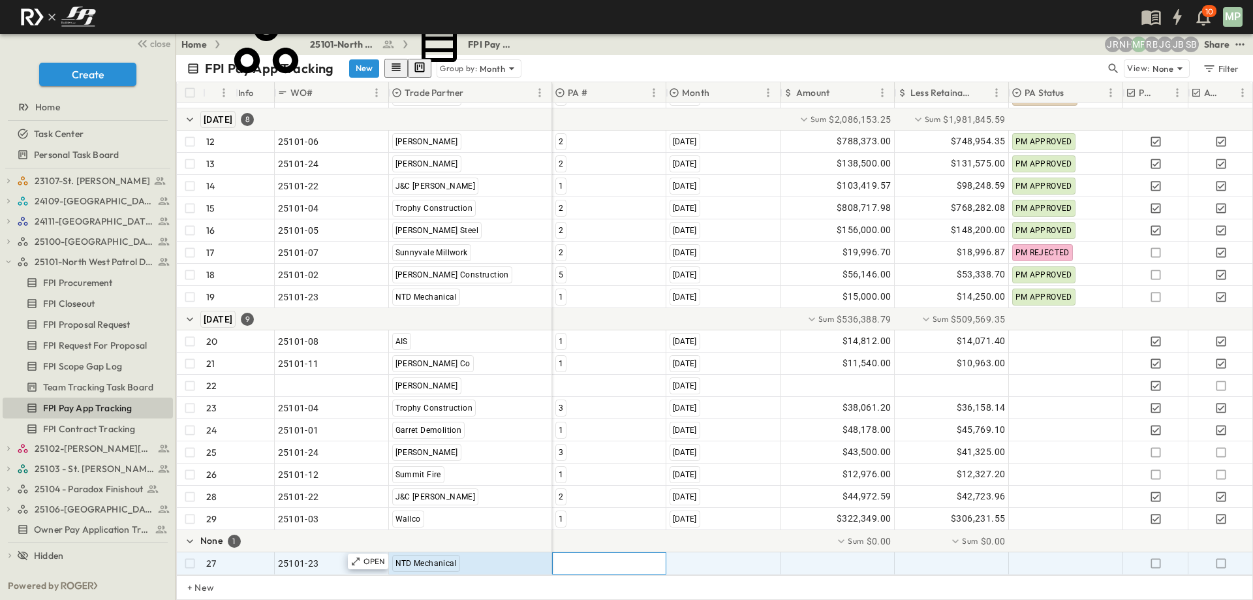
click at [601, 553] on div at bounding box center [609, 563] width 113 height 21
click at [561, 553] on span "2" at bounding box center [560, 553] width 4 height 10
click at [699, 557] on span ""[DATE]"" at bounding box center [687, 563] width 34 height 13
click at [691, 521] on span "[DATE]" at bounding box center [685, 515] width 26 height 10
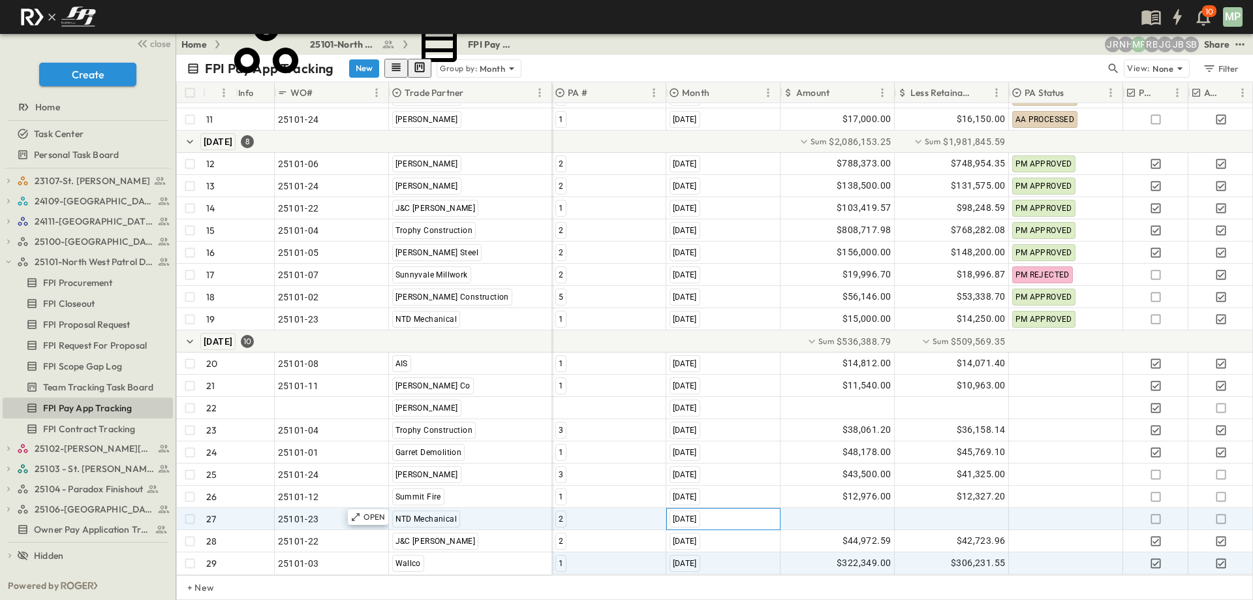
scroll to position [316, 0]
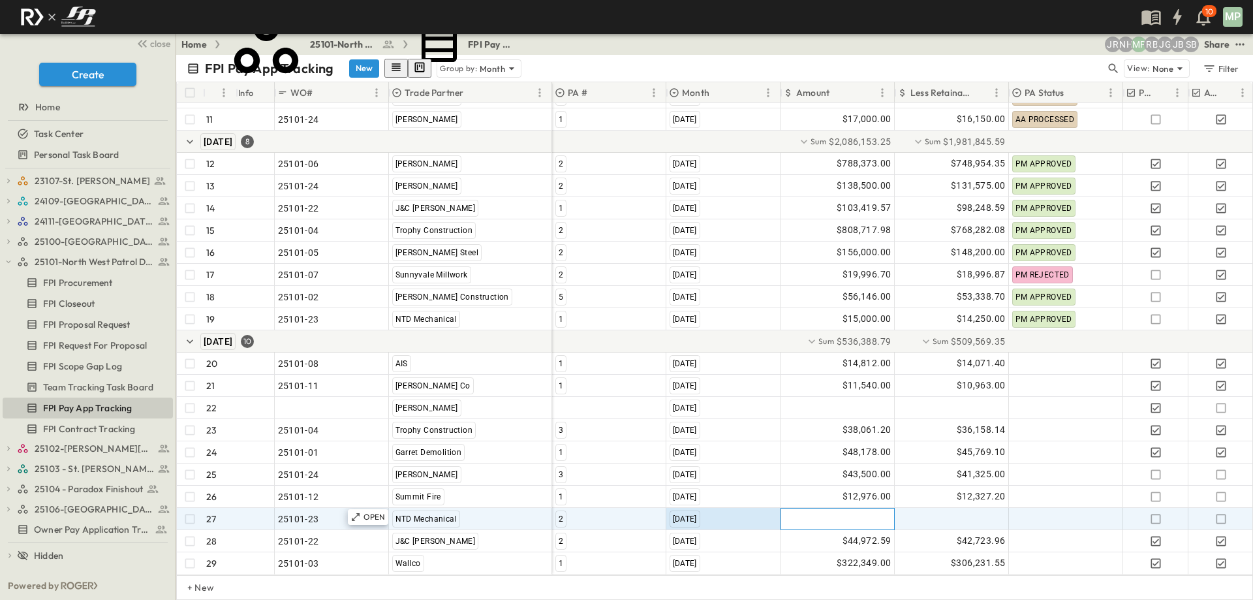
click at [858, 508] on div at bounding box center [837, 518] width 113 height 21
type input "*******"
click at [1221, 512] on icon "button" at bounding box center [1221, 518] width 13 height 13
click at [13, 262] on button "button" at bounding box center [9, 262] width 12 height 12
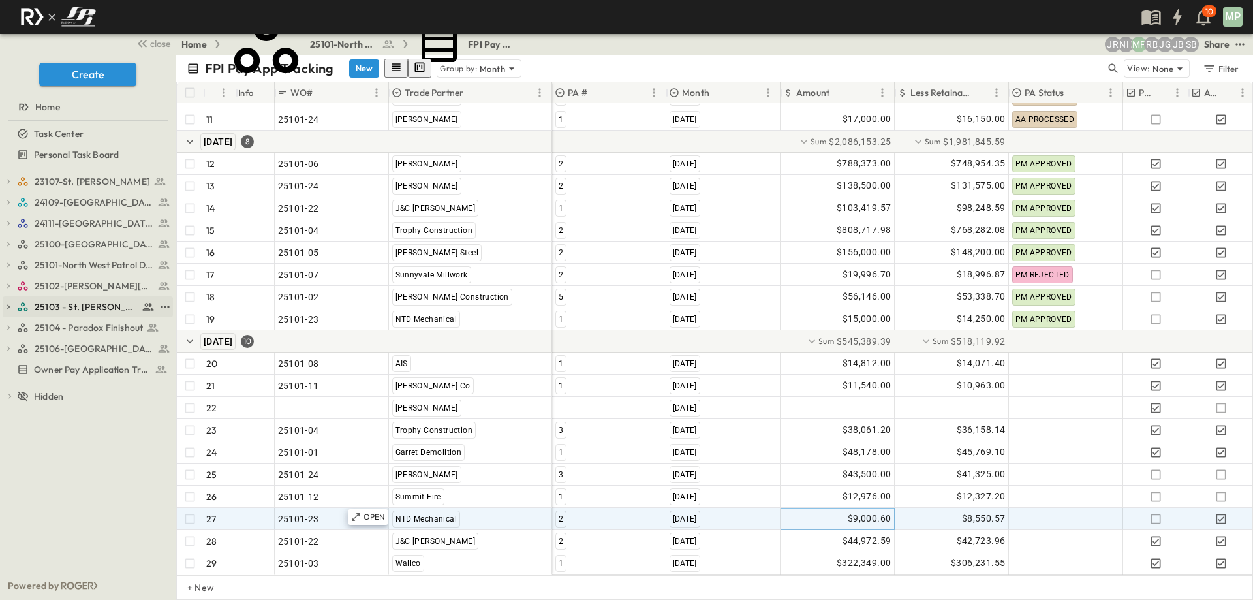
click at [13, 303] on button "button" at bounding box center [9, 307] width 12 height 12
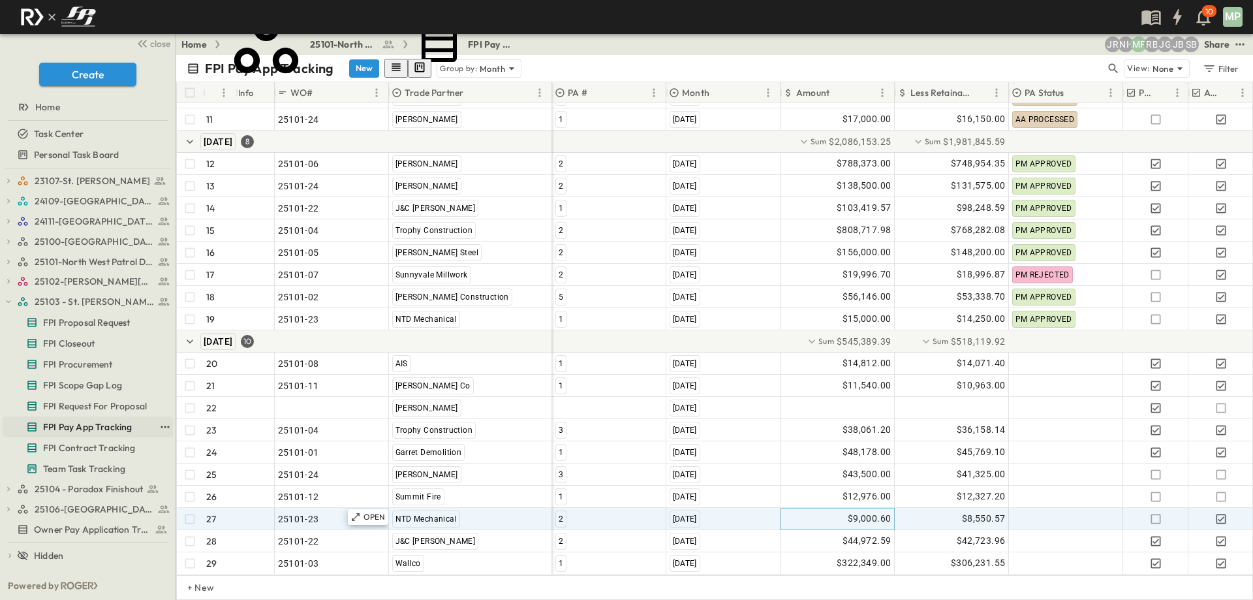
click at [85, 425] on span "FPI Pay App Tracking" at bounding box center [87, 426] width 89 height 13
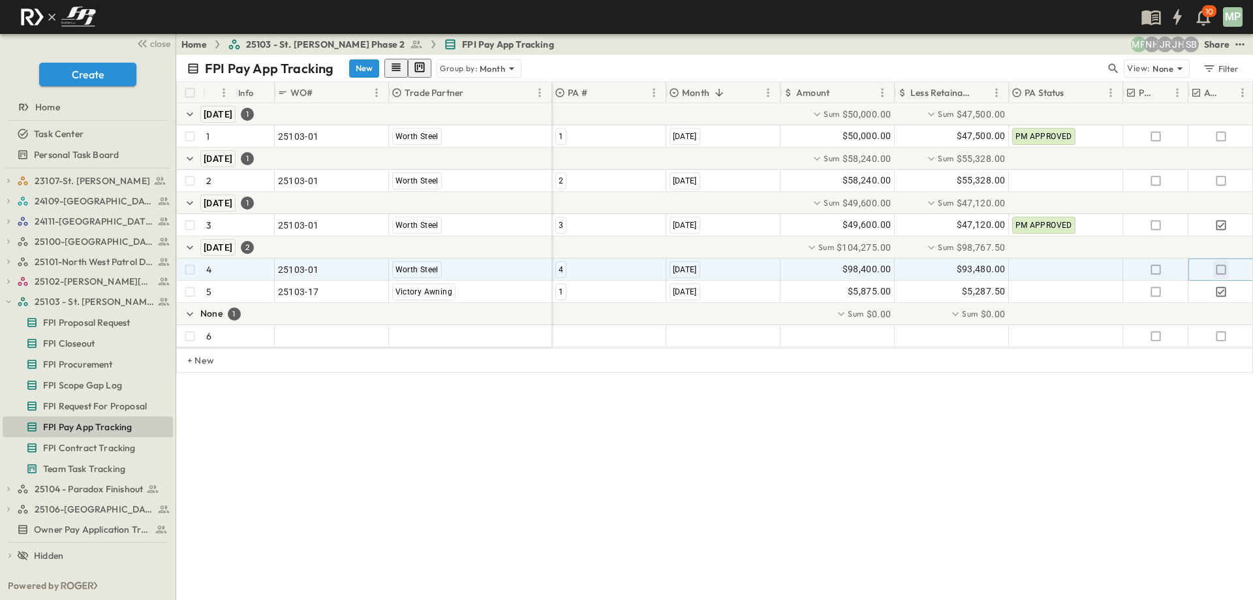
click at [1221, 272] on icon "button" at bounding box center [1221, 269] width 13 height 13
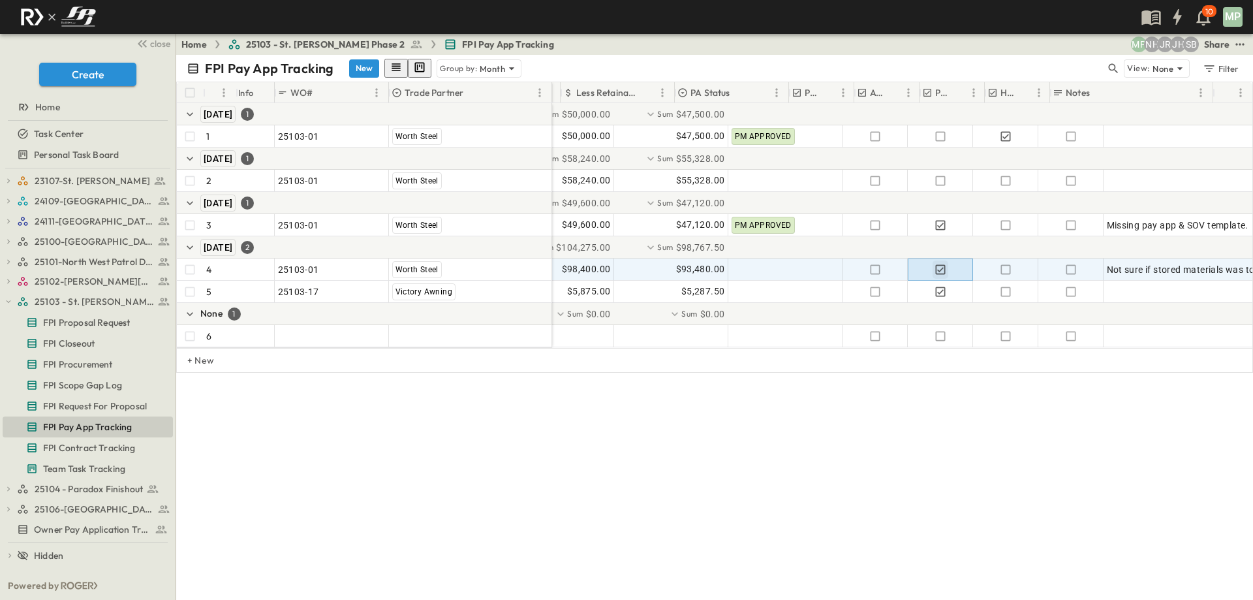
scroll to position [0, 334]
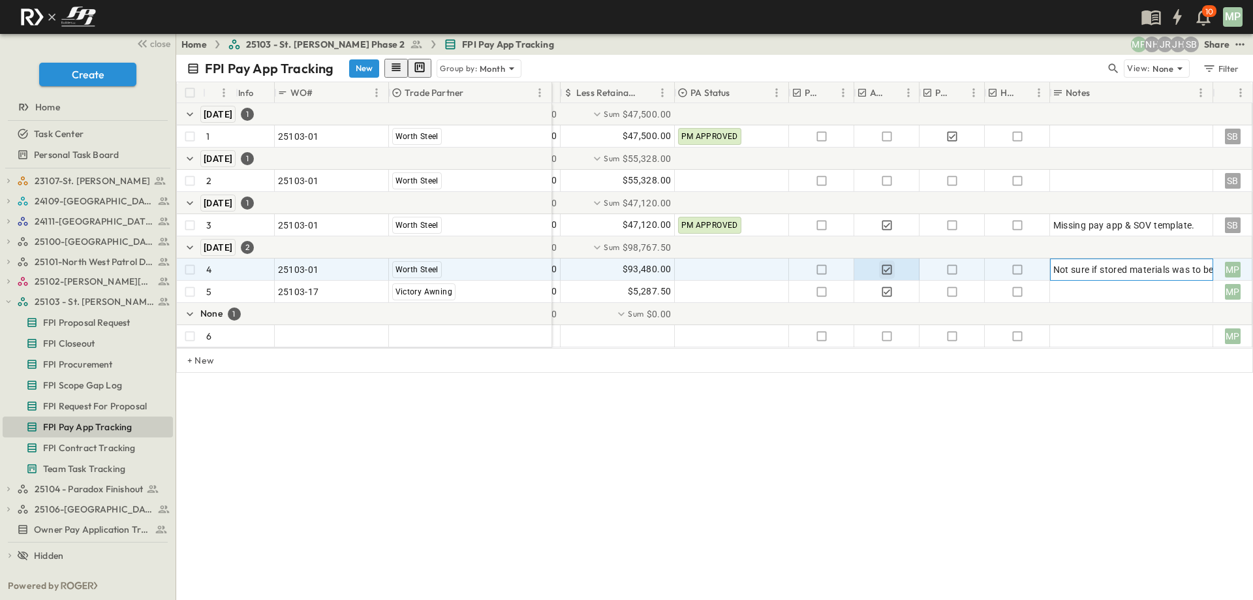
click at [1086, 272] on span "Not sure if stored materials was to be billed this month." at bounding box center [1171, 269] width 237 height 13
click at [1098, 273] on span "Not sure if stored materials was to be billed this month." at bounding box center [1171, 269] width 237 height 13
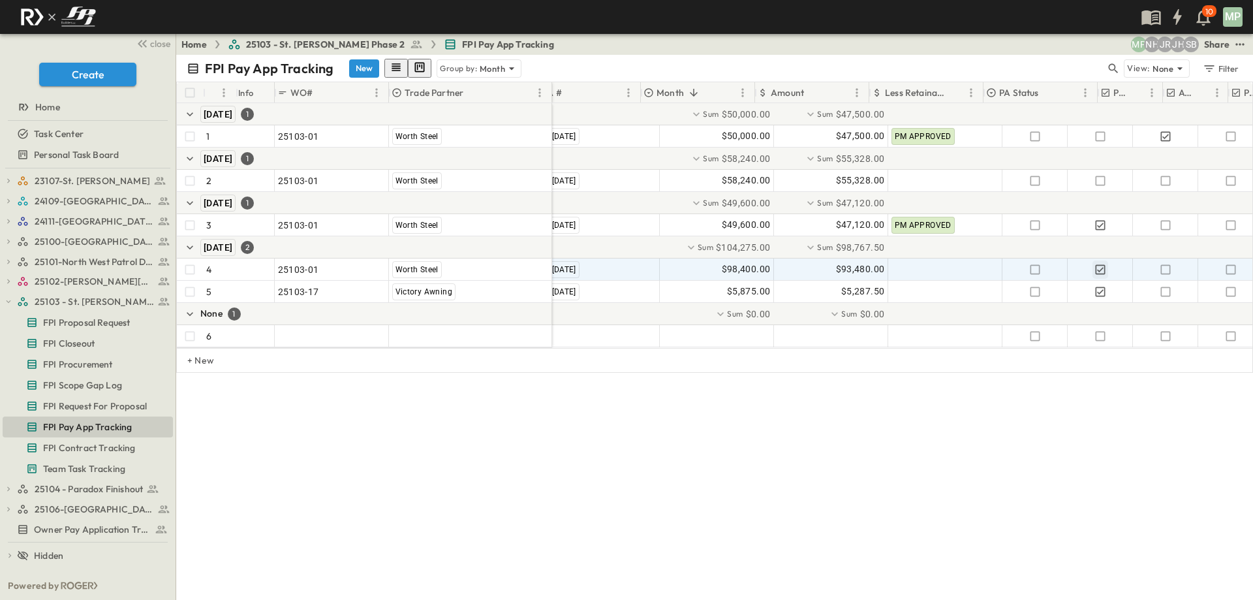
scroll to position [0, 0]
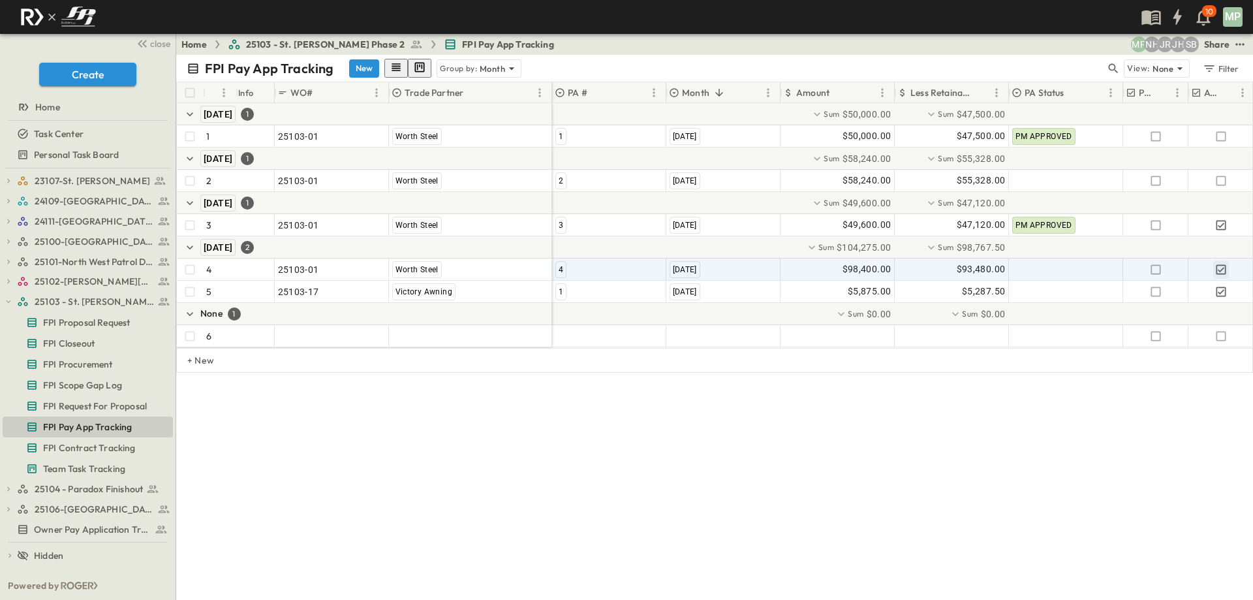
click at [2, 298] on div "23107-St. [PERSON_NAME] FPI Procurement FPI Scope Gap Log FPI Request For Propo…" at bounding box center [88, 369] width 176 height 403
click at [7, 299] on icon "button" at bounding box center [8, 301] width 9 height 9
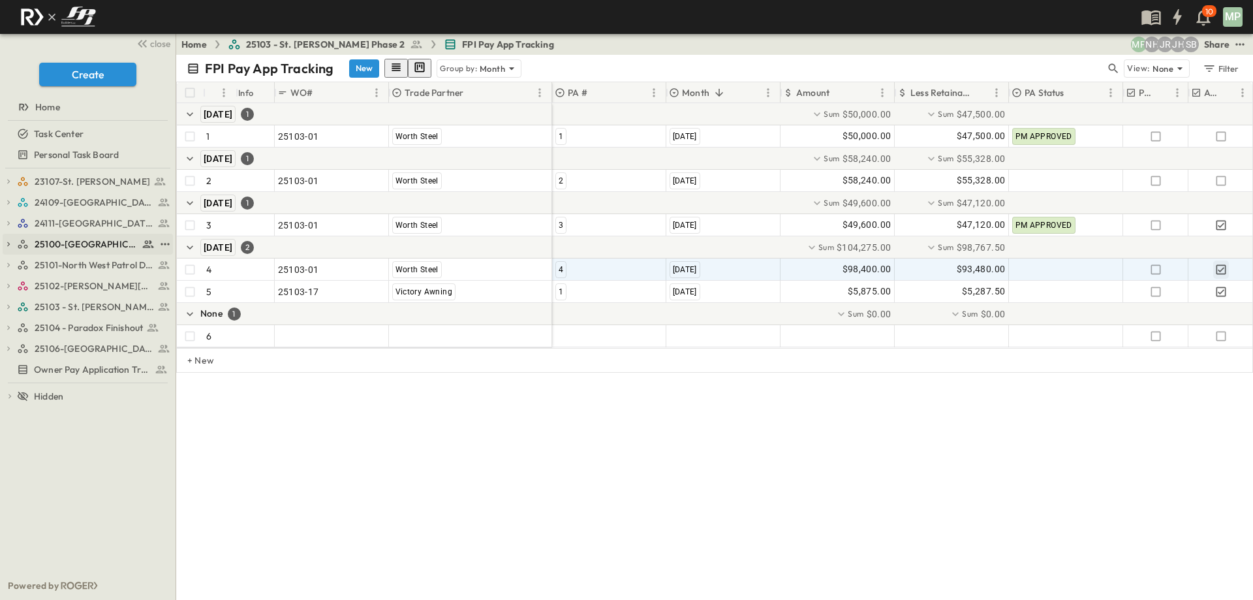
click at [8, 246] on icon "button" at bounding box center [8, 244] width 3 height 5
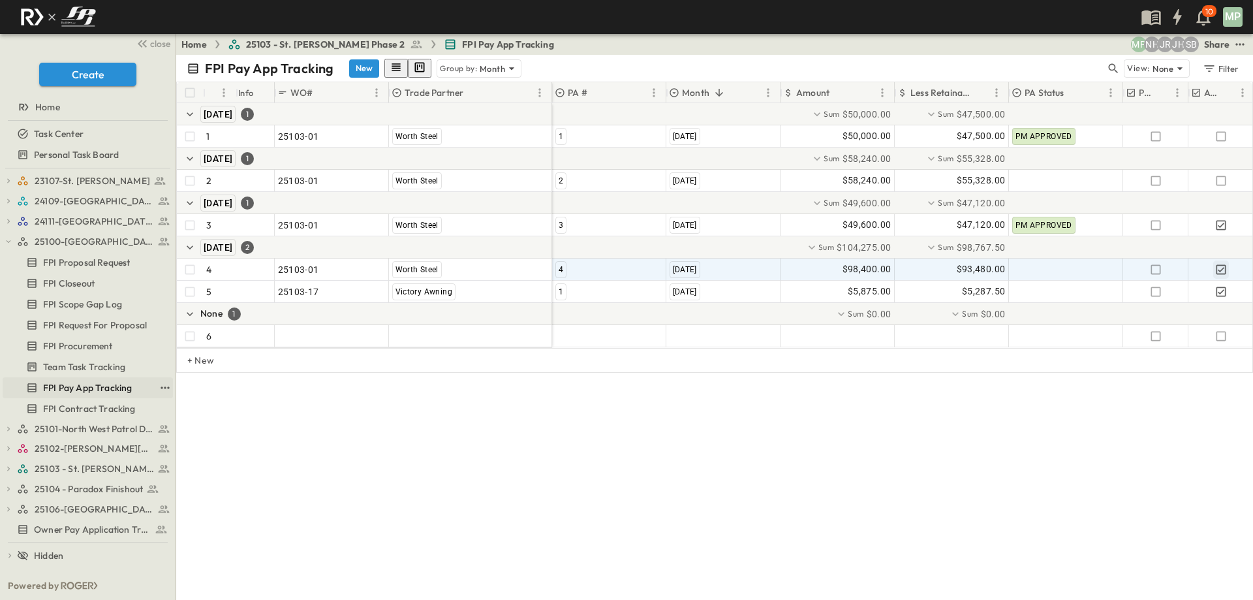
click at [92, 387] on span "FPI Pay App Tracking" at bounding box center [87, 387] width 89 height 13
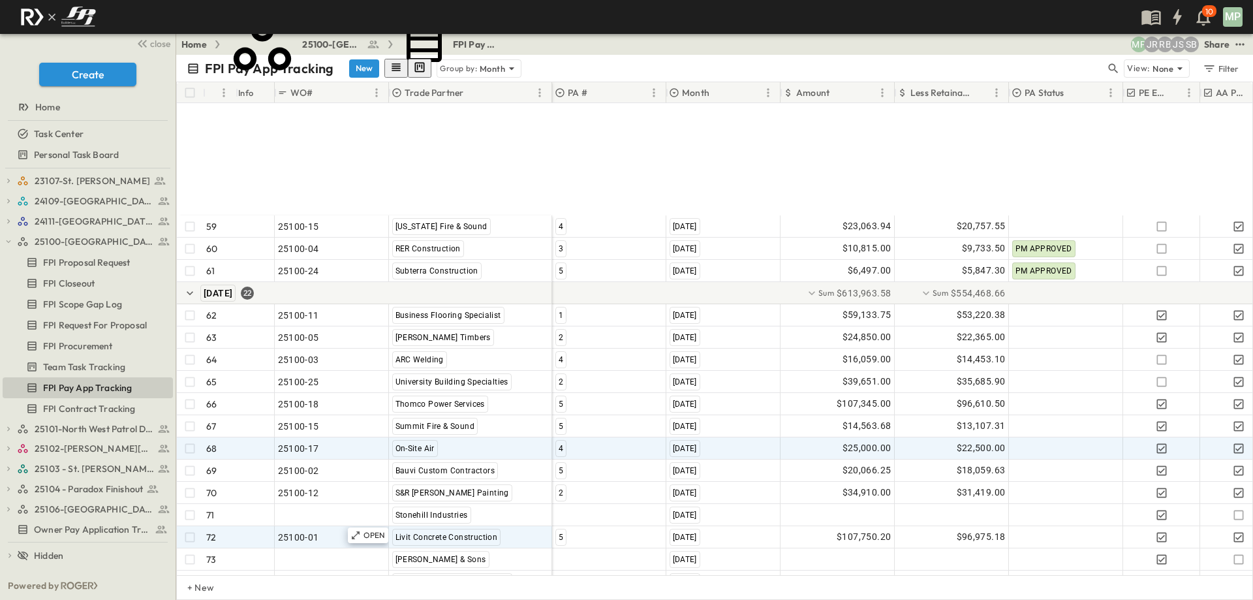
scroll to position [1536, 0]
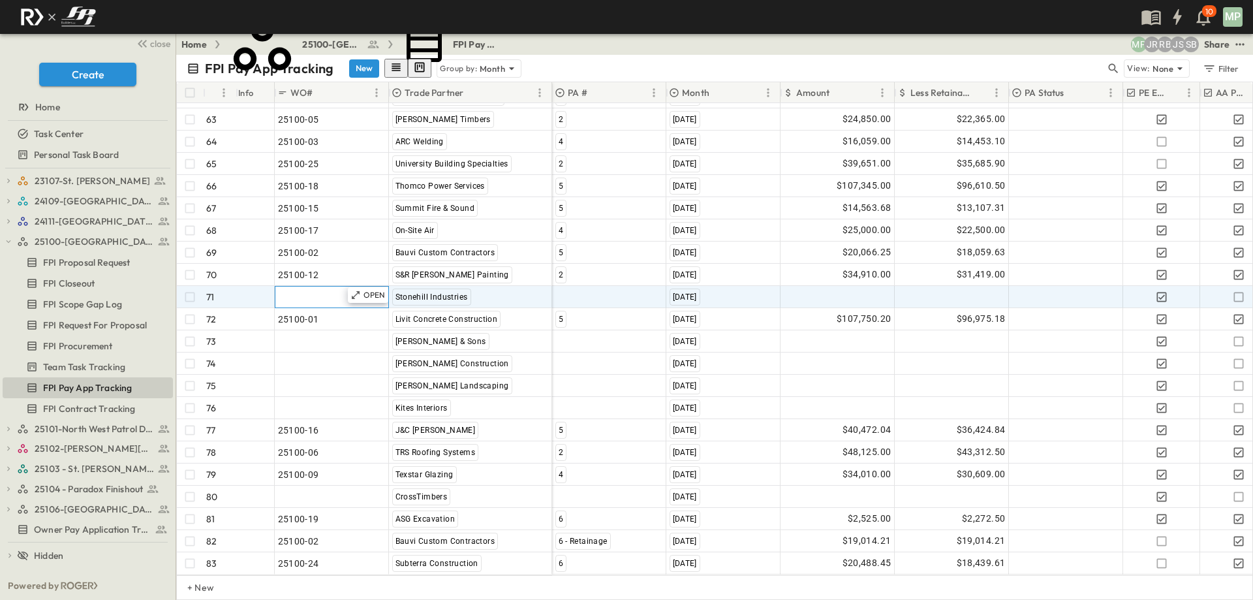
click at [333, 291] on div ""24101-01"" at bounding box center [332, 297] width 108 height 18
type input "********"
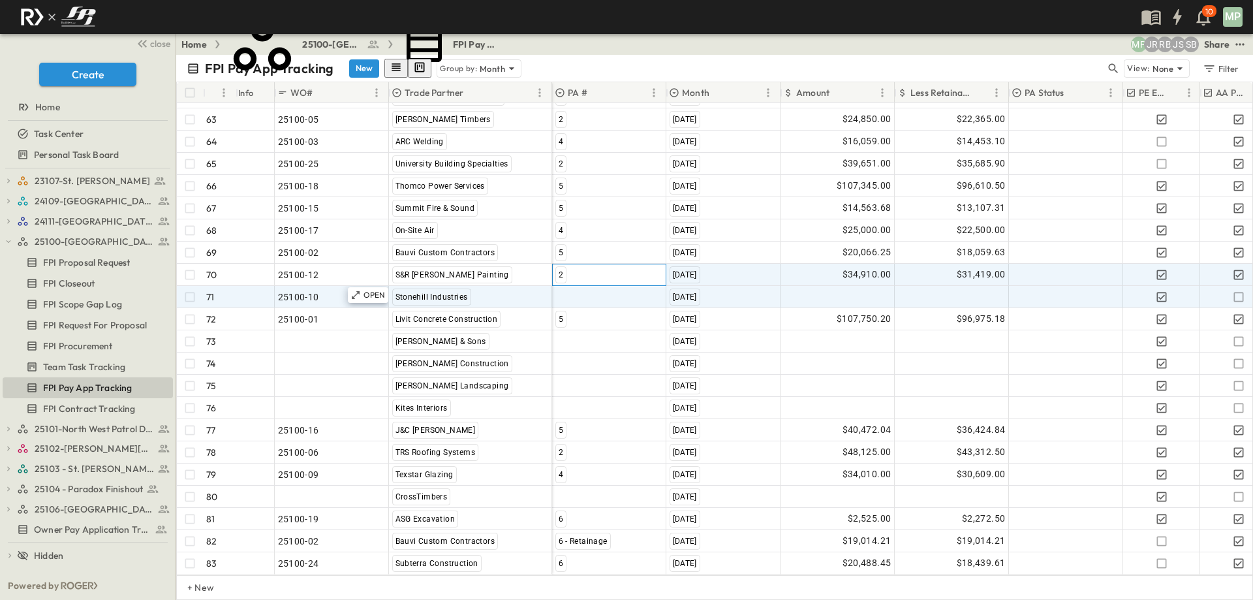
click at [583, 275] on div "2" at bounding box center [609, 274] width 113 height 21
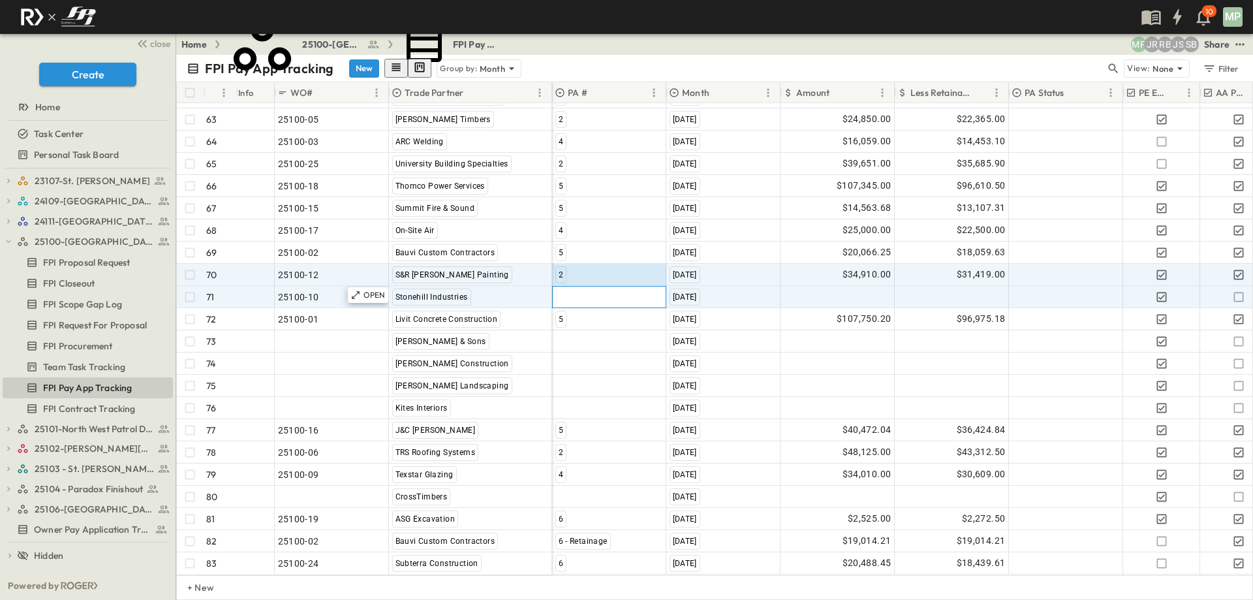
click at [584, 287] on div at bounding box center [609, 297] width 113 height 21
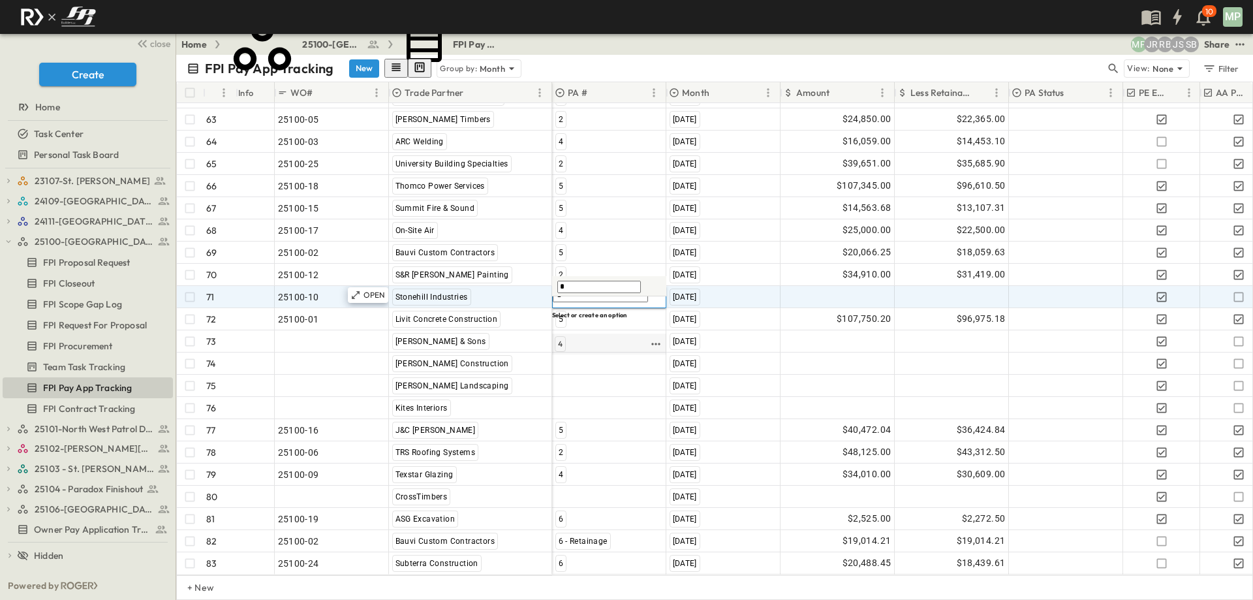
click at [559, 339] on span "4" at bounding box center [560, 344] width 5 height 10
click at [815, 287] on div at bounding box center [837, 297] width 113 height 21
type input "********"
click at [1237, 290] on icon "button" at bounding box center [1238, 296] width 13 height 13
